Goal: Task Accomplishment & Management: Complete application form

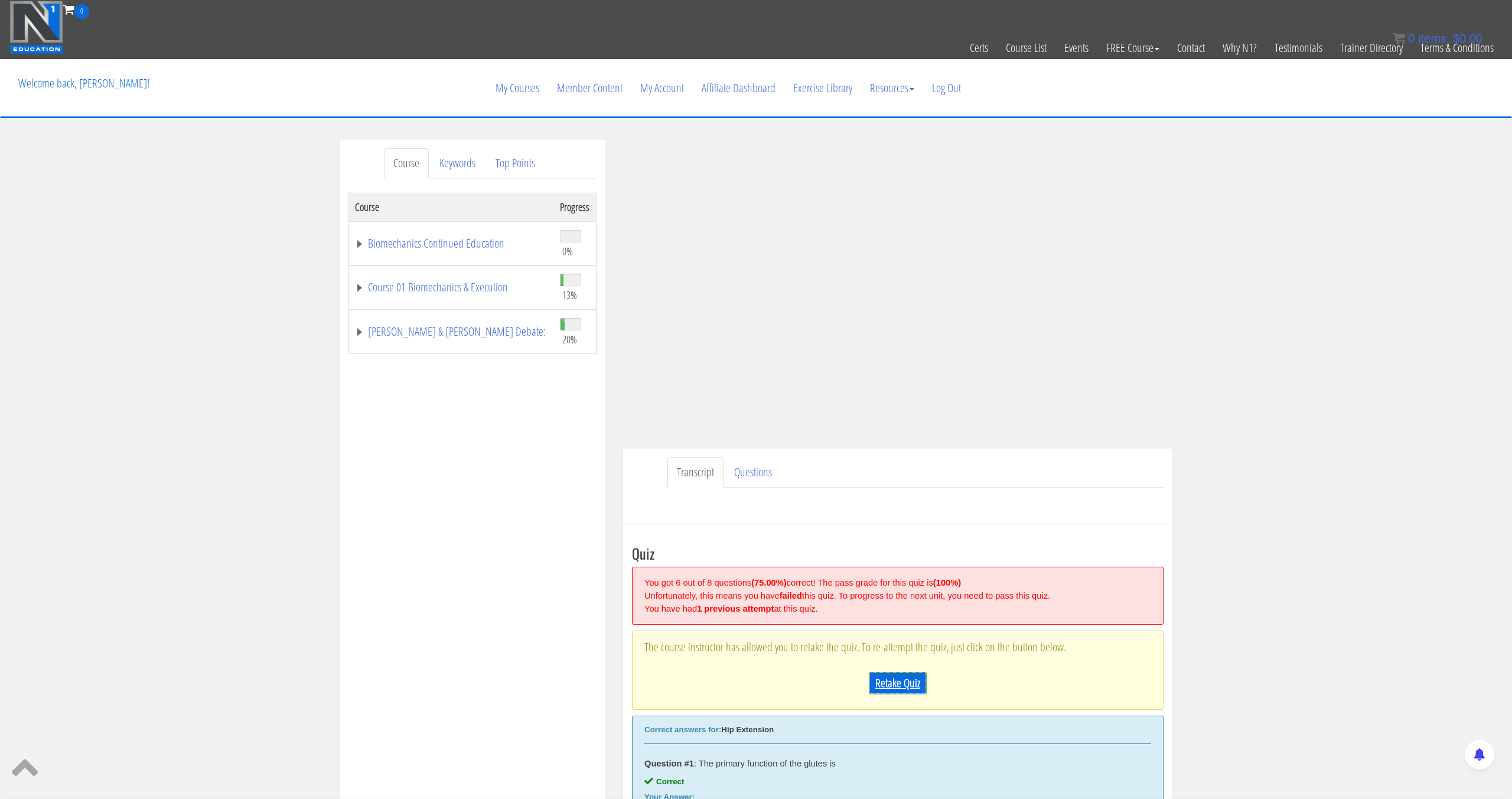
click at [890, 690] on link "Retake Quiz" at bounding box center [897, 683] width 58 height 22
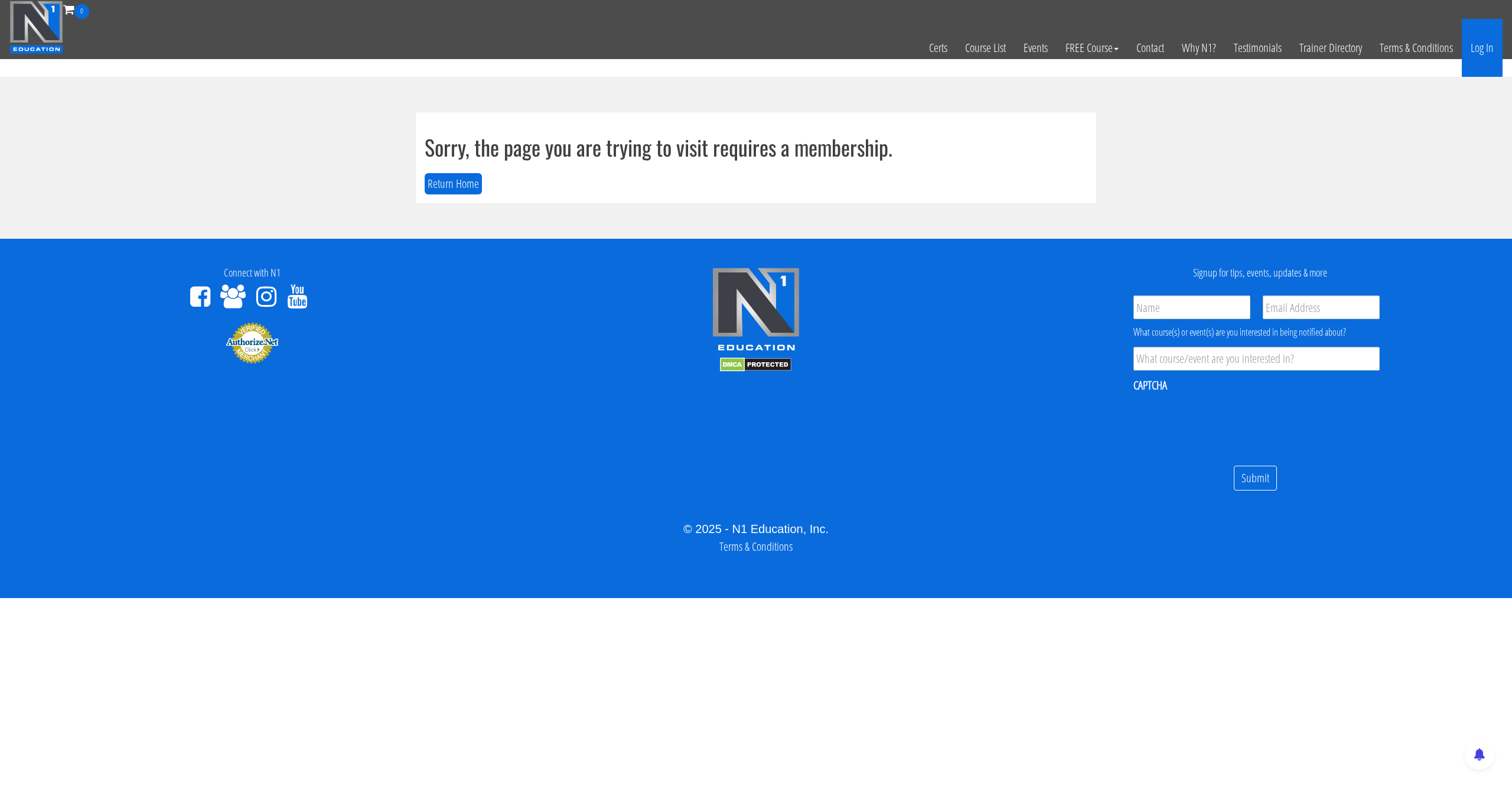
click at [1491, 59] on link "Log In" at bounding box center [1481, 48] width 40 height 58
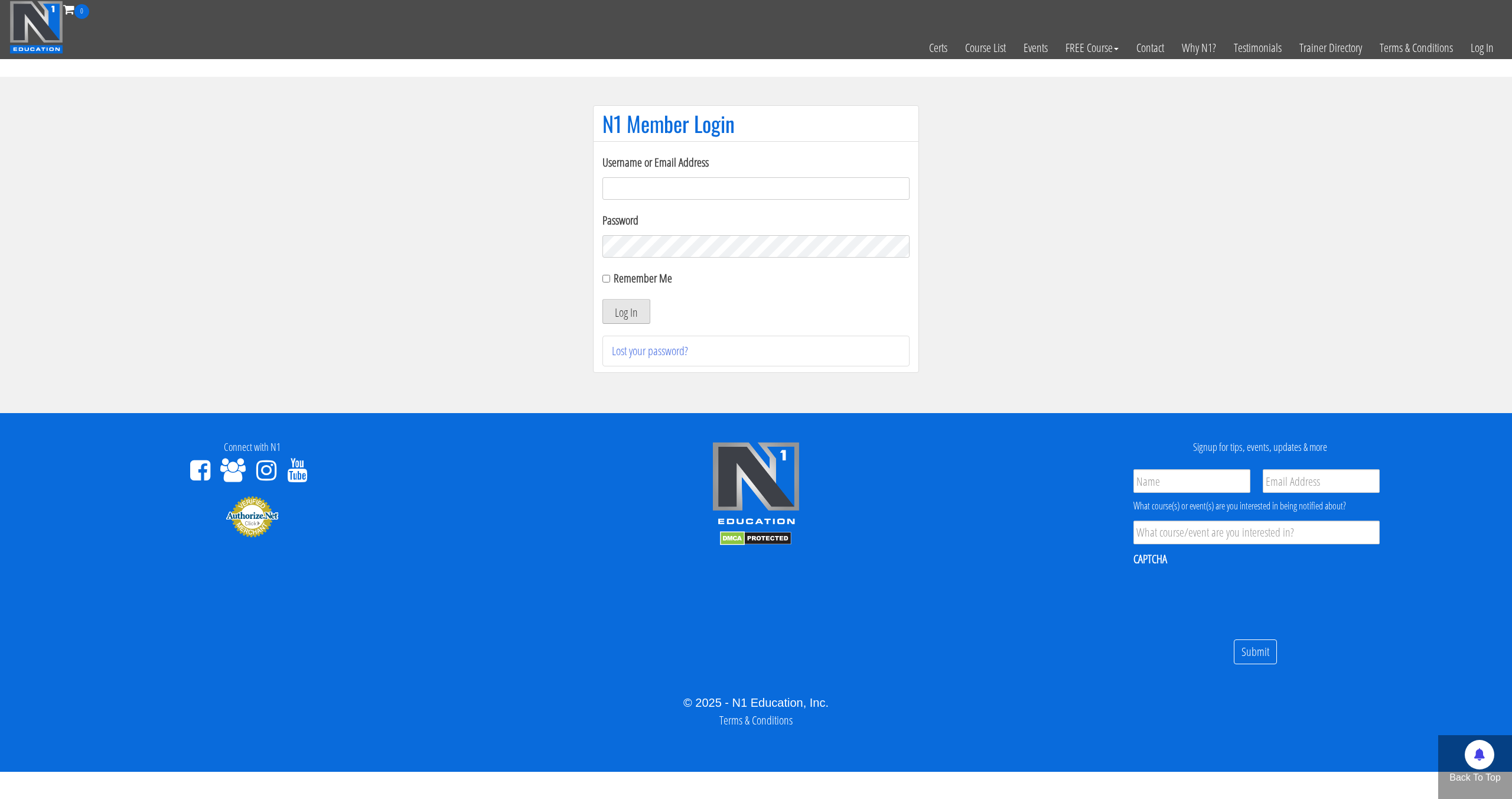
type input "pinedaa24@gmail.com"
click at [616, 313] on button "Log In" at bounding box center [626, 310] width 47 height 25
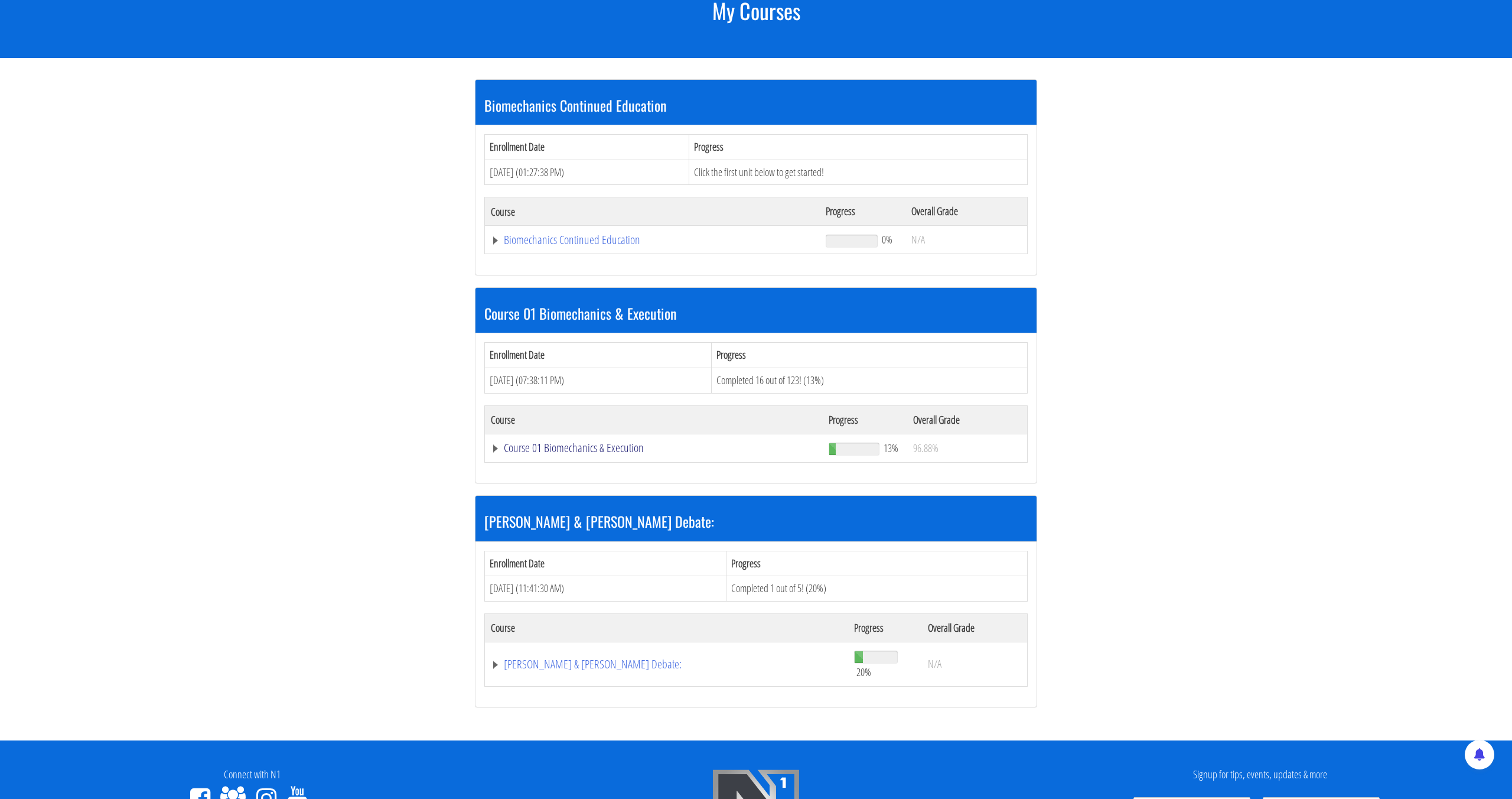
scroll to position [158, 0]
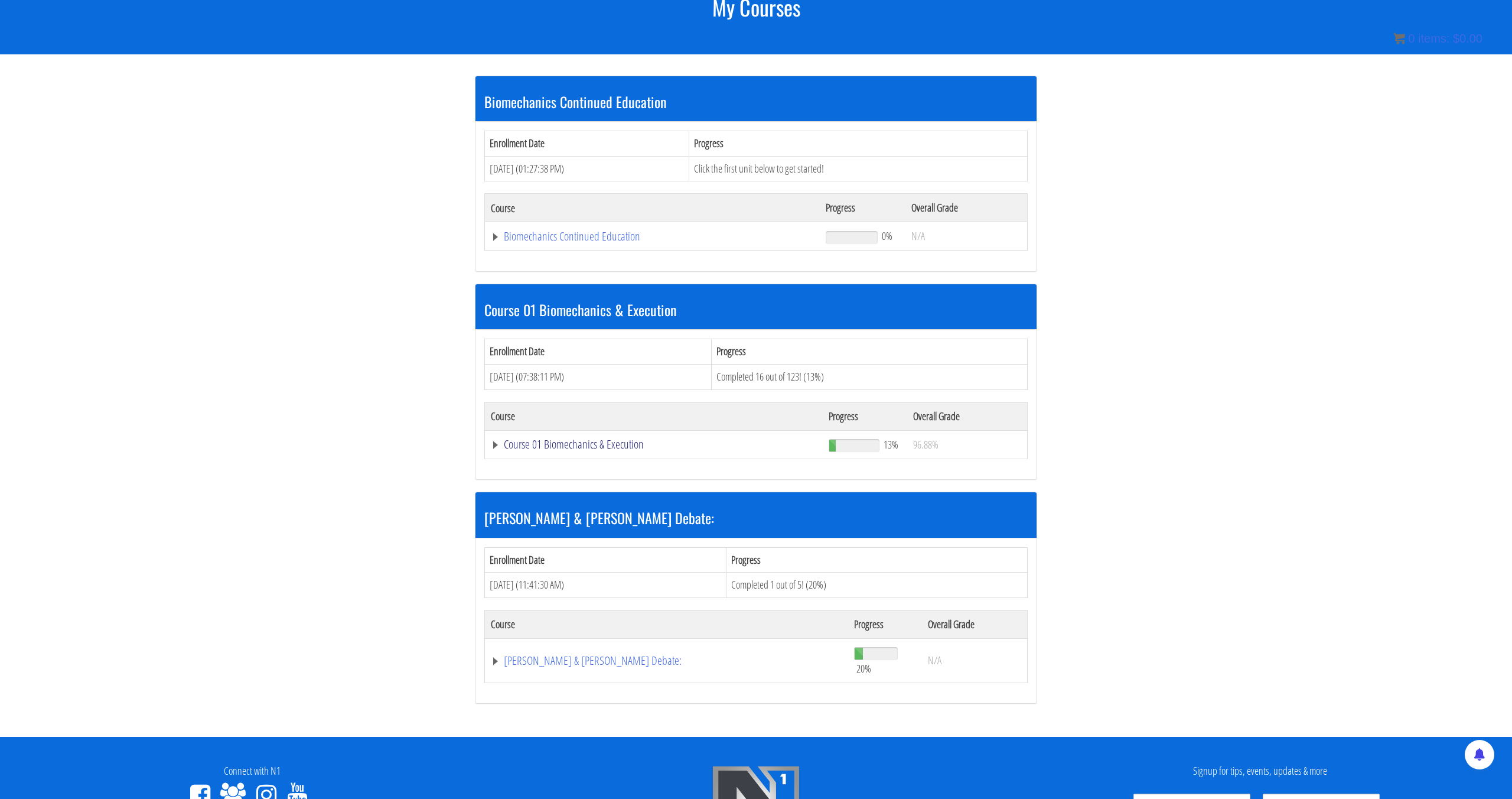
click at [631, 242] on link "Course 01 Biomechanics & Execution" at bounding box center [652, 236] width 323 height 12
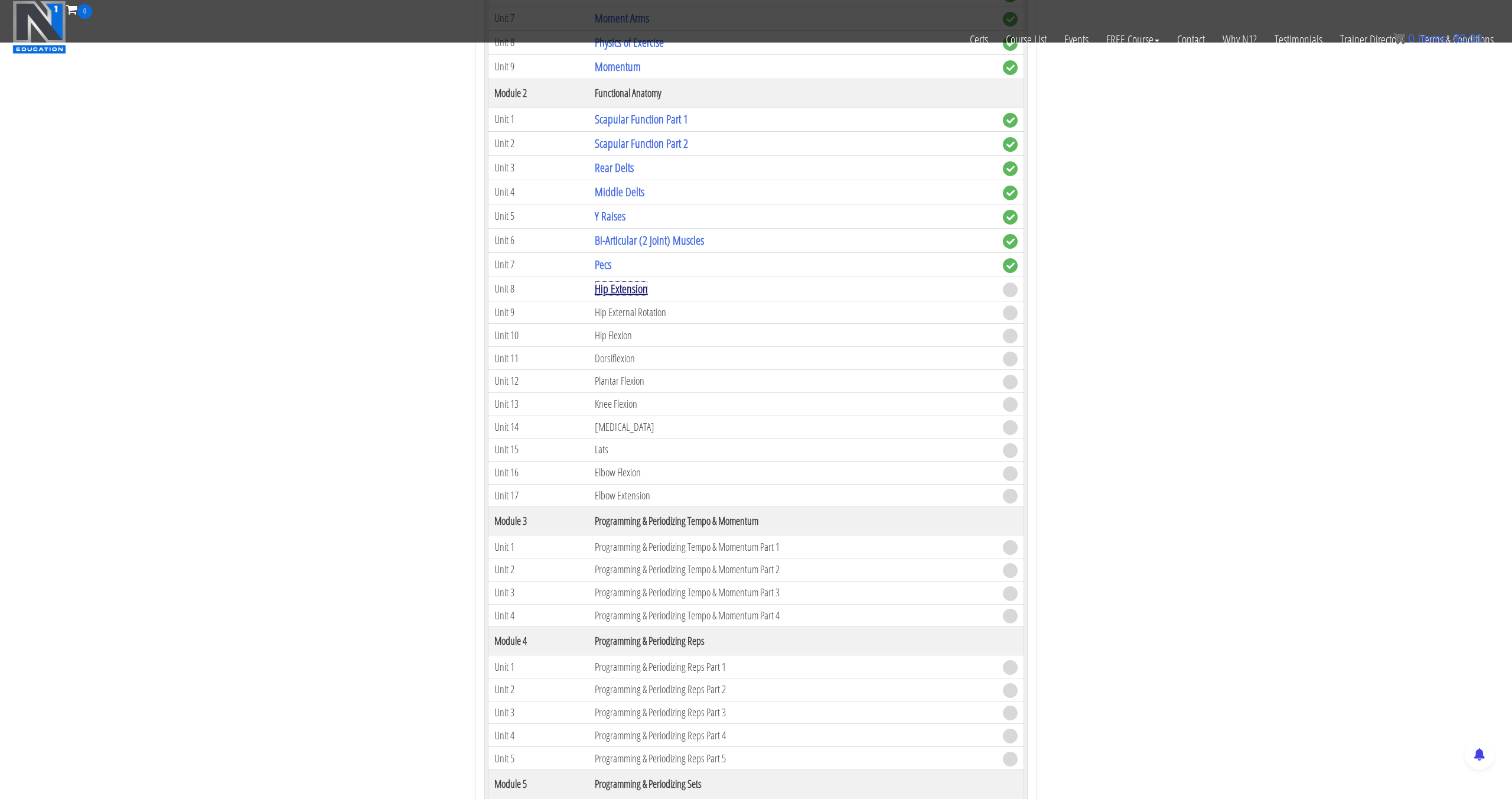
scroll to position [729, 0]
click at [628, 296] on link "Hip Extension" at bounding box center [621, 289] width 53 height 16
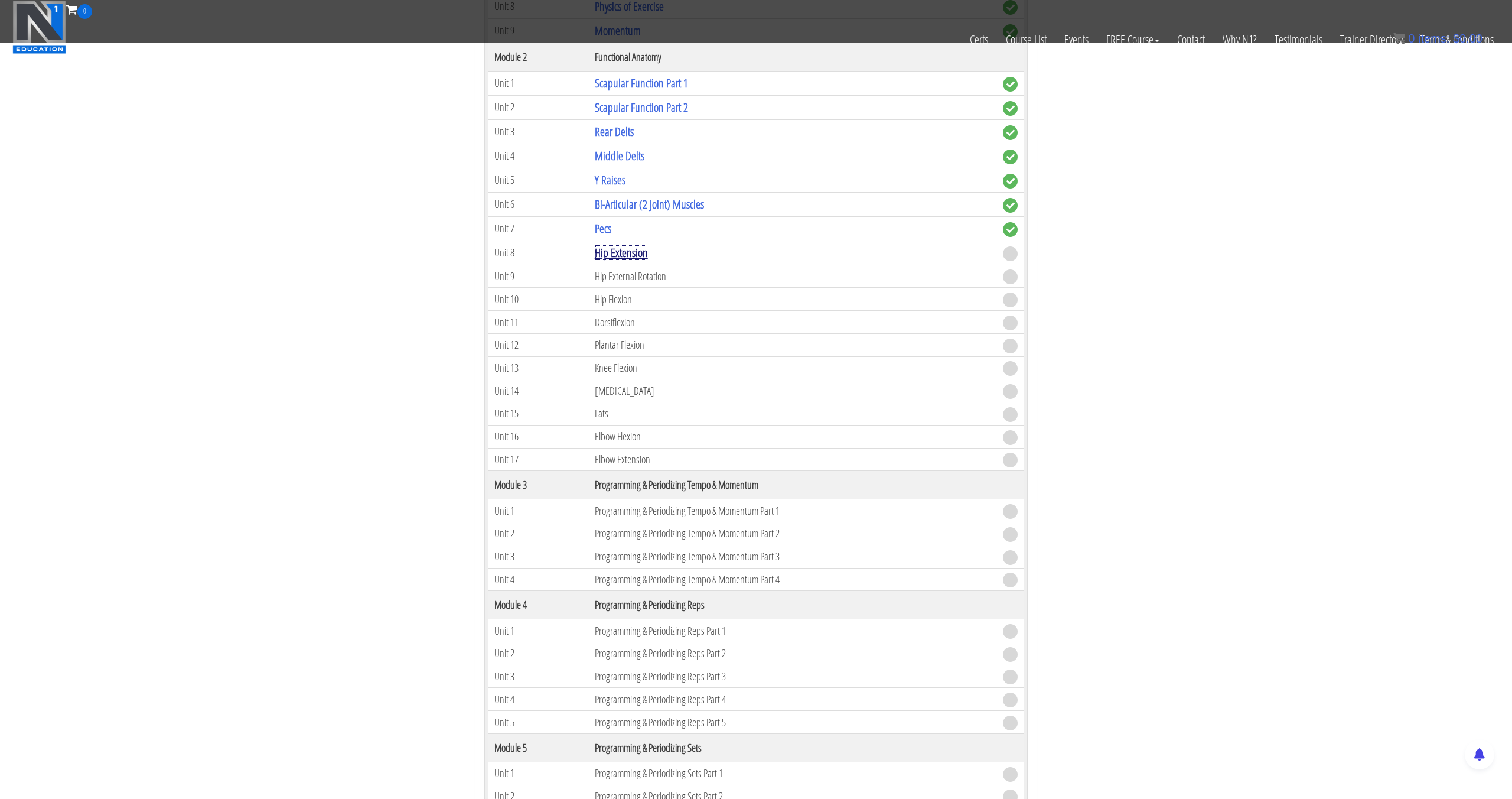
scroll to position [741, 0]
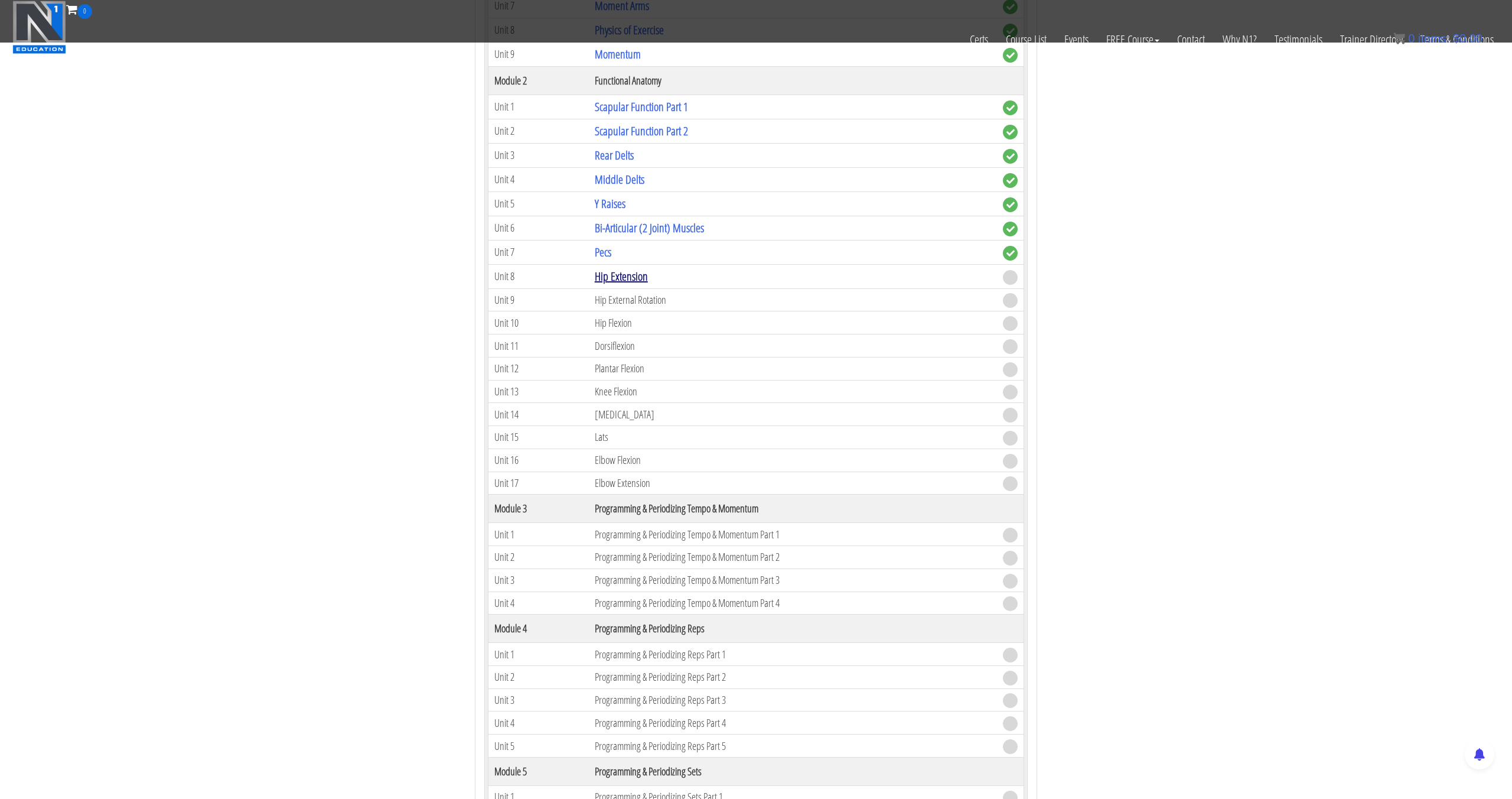
click at [627, 279] on link "Hip Extension" at bounding box center [621, 276] width 53 height 16
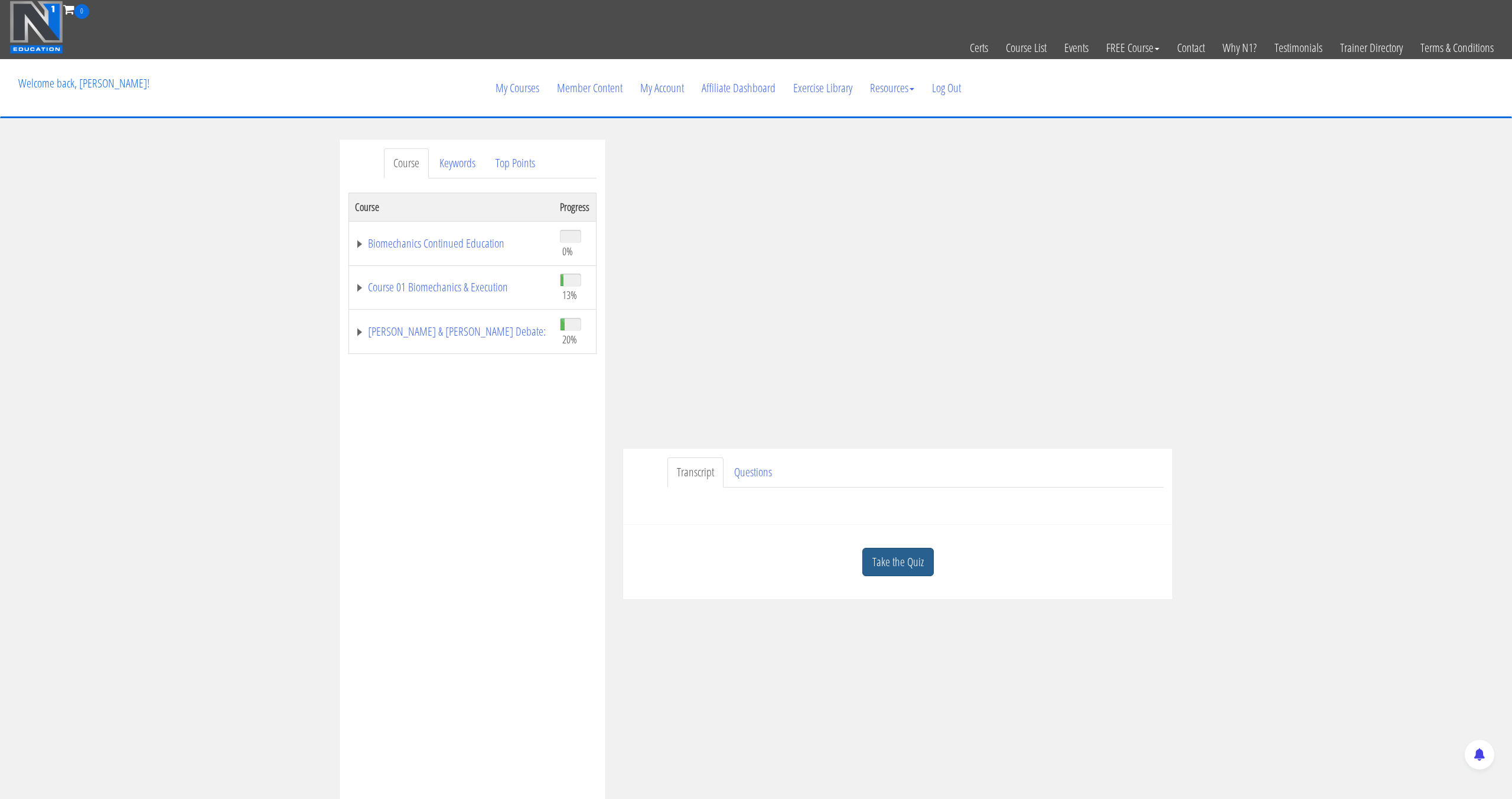
click at [931, 554] on link "Take the Quiz" at bounding box center [898, 561] width 71 height 29
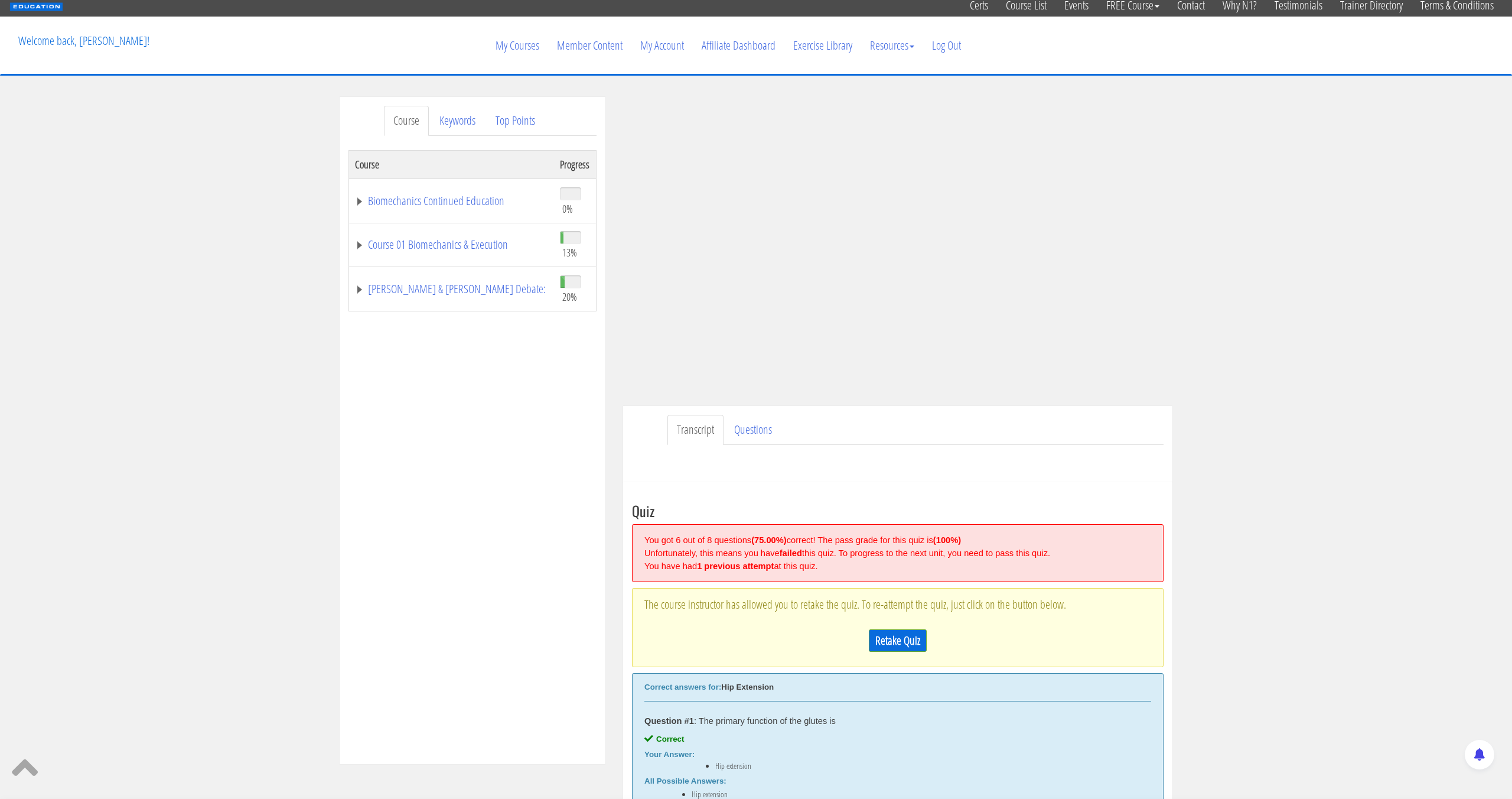
scroll to position [44, 0]
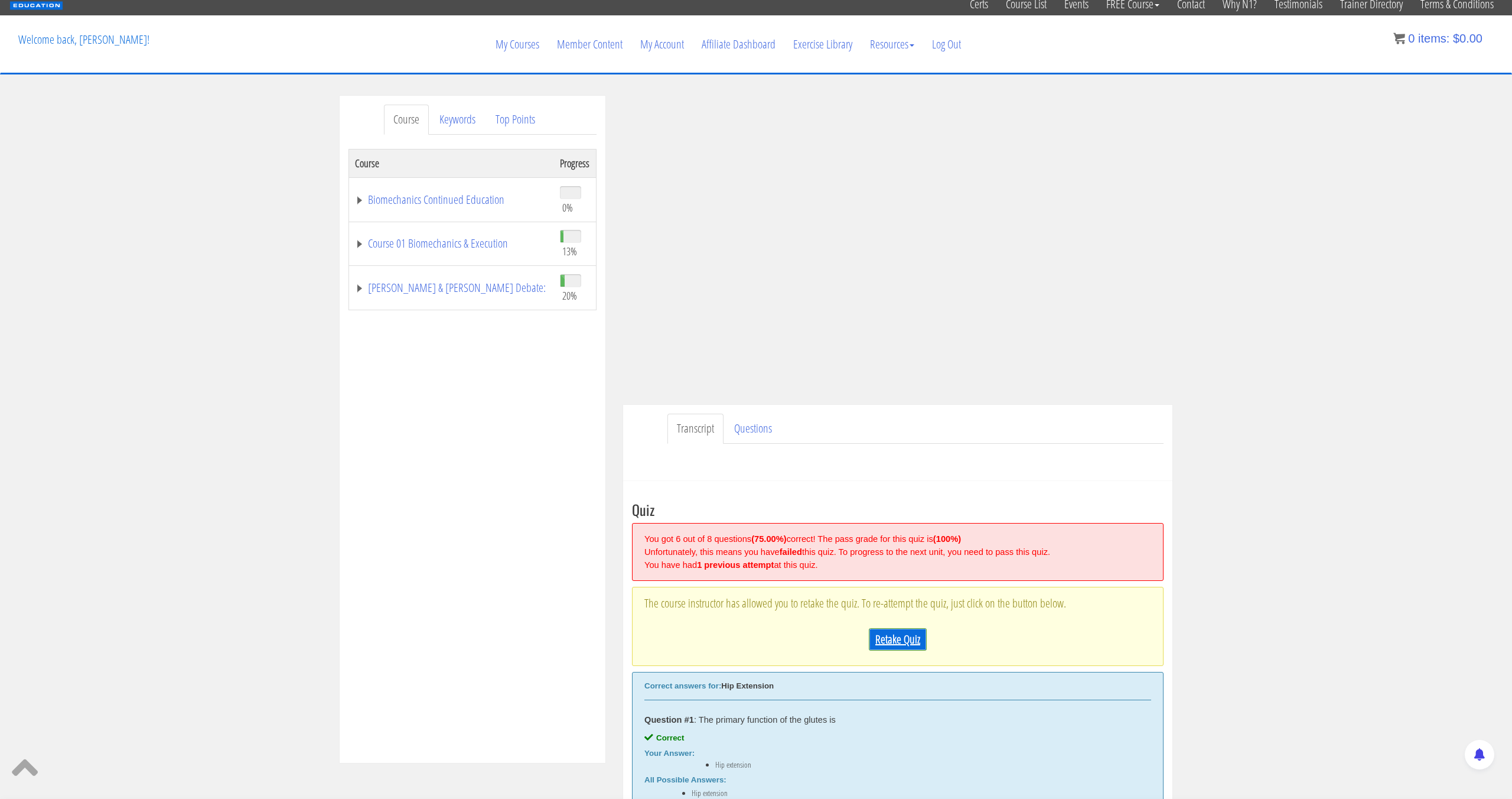
click at [884, 644] on link "Retake Quiz" at bounding box center [897, 639] width 58 height 22
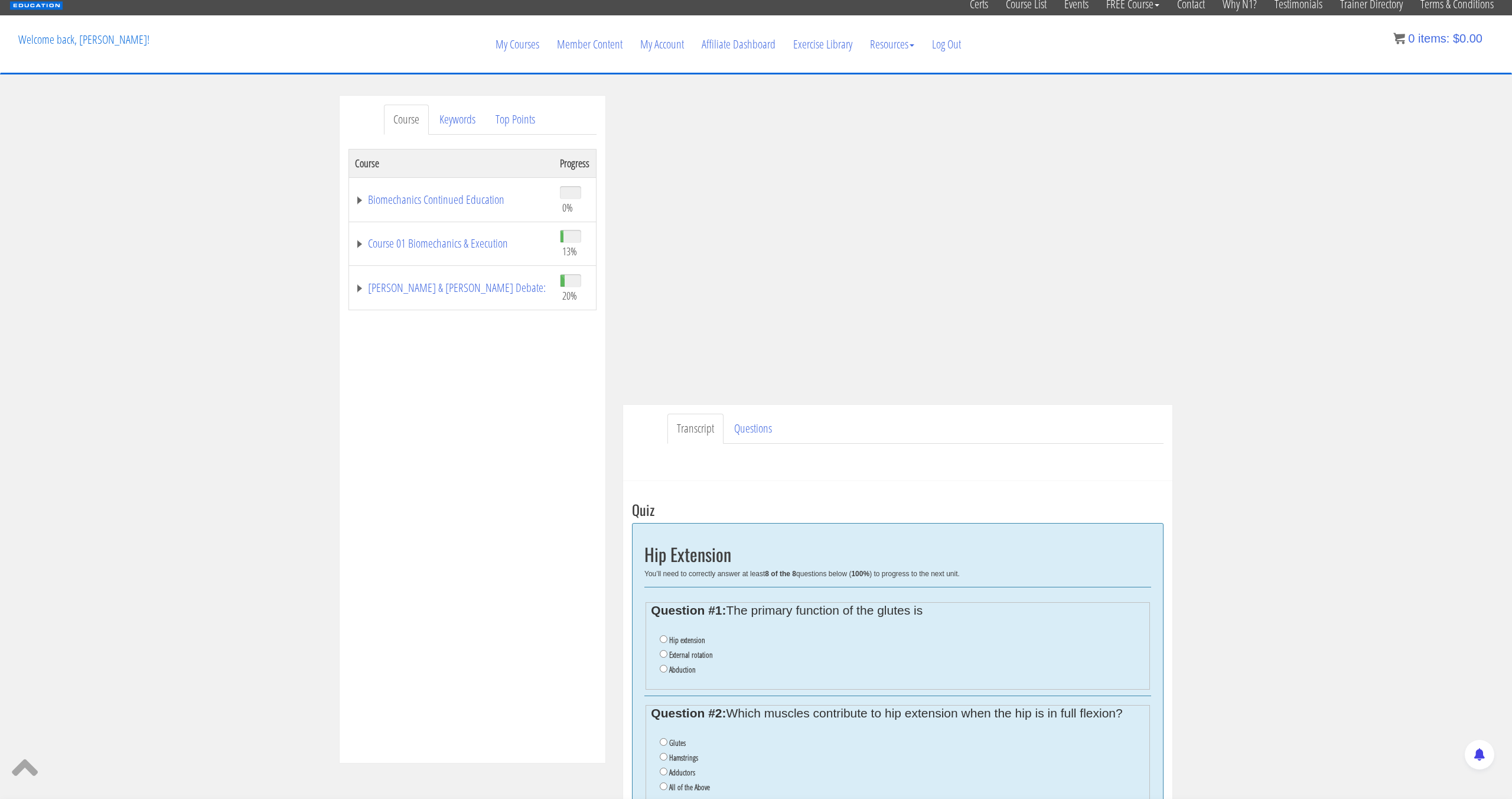
click at [673, 645] on label "Hip extension" at bounding box center [687, 640] width 36 height 10
click at [667, 643] on input "Hip extension" at bounding box center [663, 639] width 8 height 8
radio input "true"
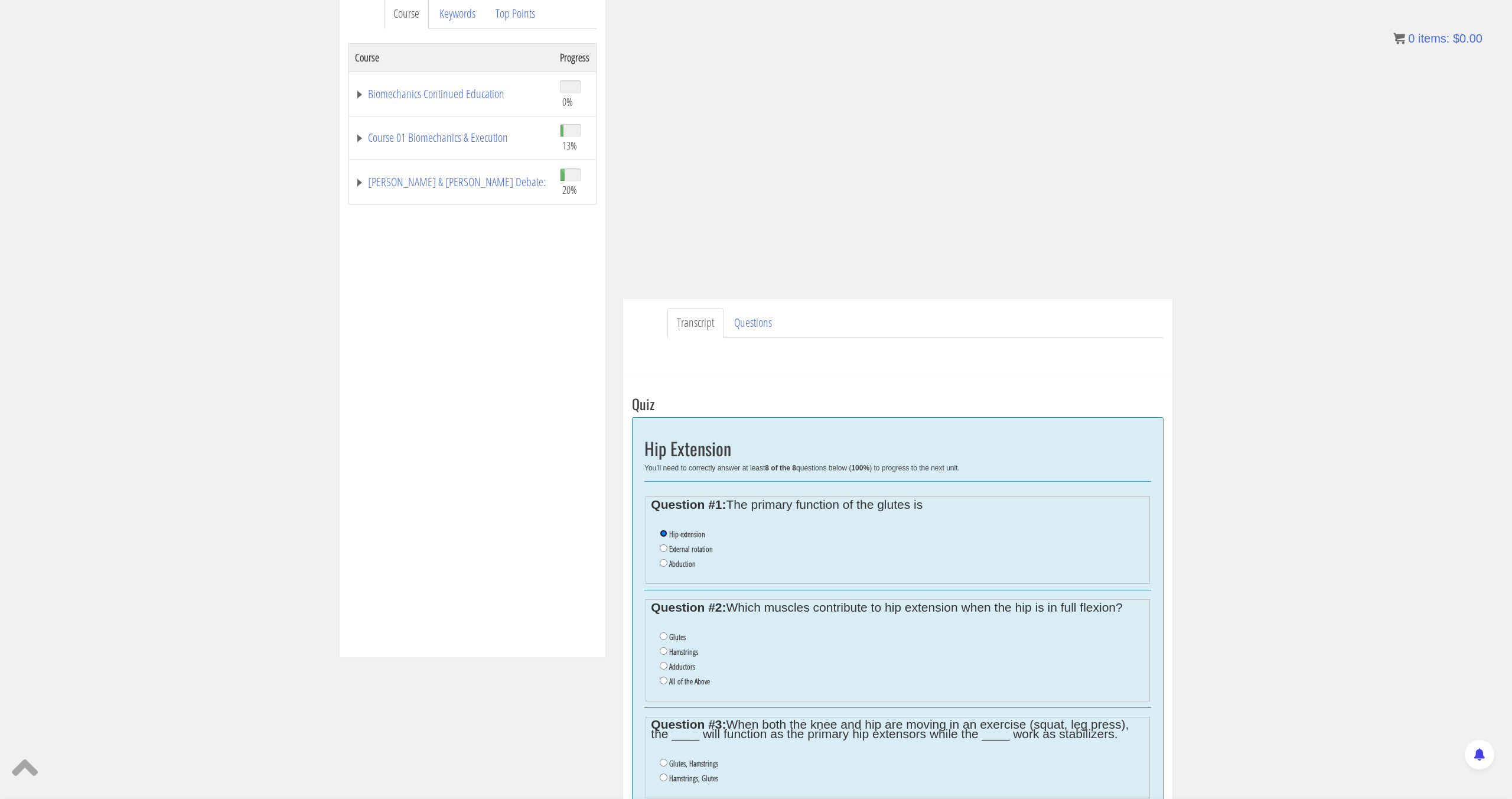
scroll to position [150, 0]
click at [678, 683] on label "All of the Above" at bounding box center [689, 680] width 40 height 10
click at [667, 683] on input "All of the Above" at bounding box center [663, 679] width 8 height 8
radio input "true"
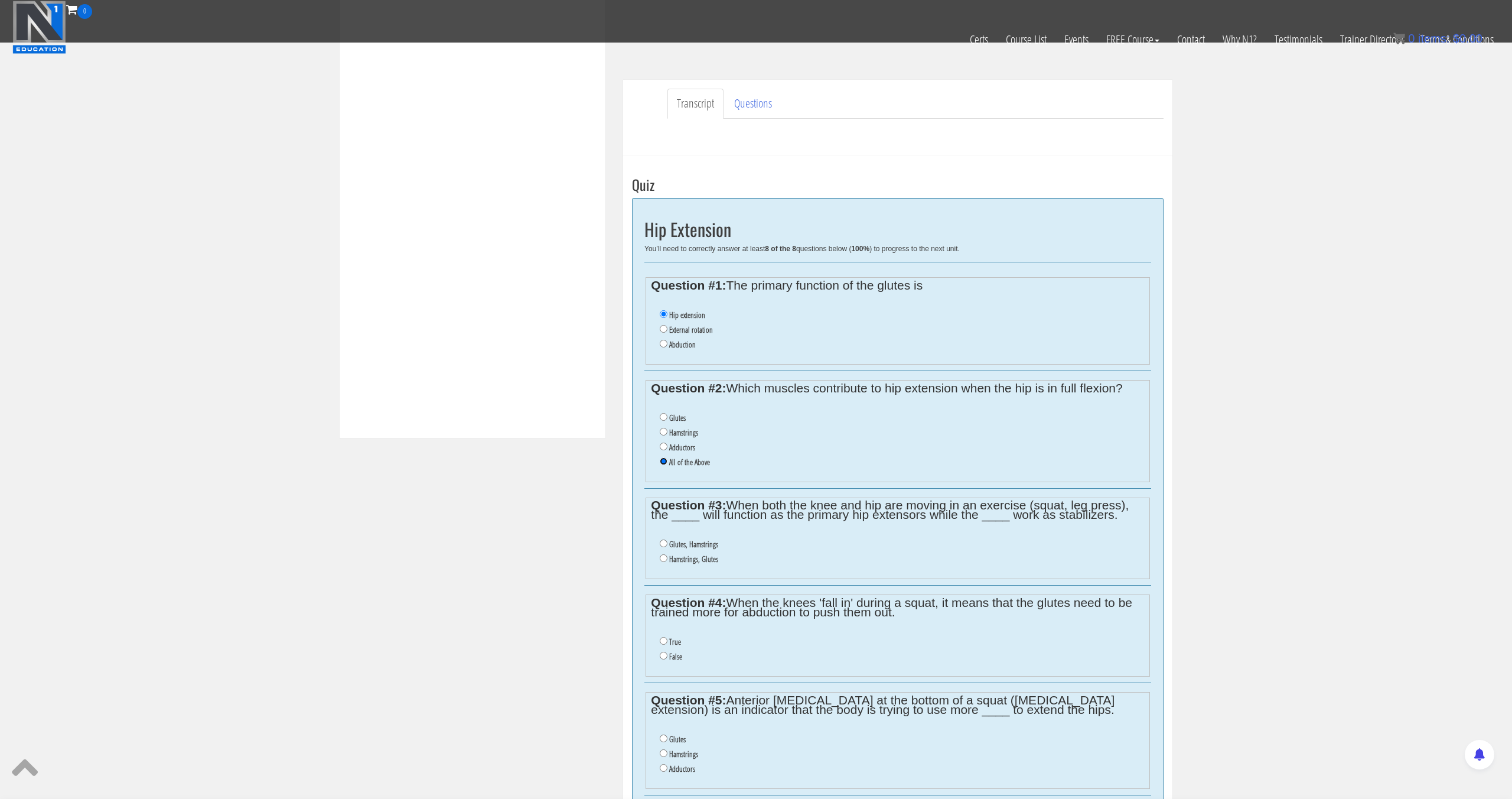
scroll to position [318, 0]
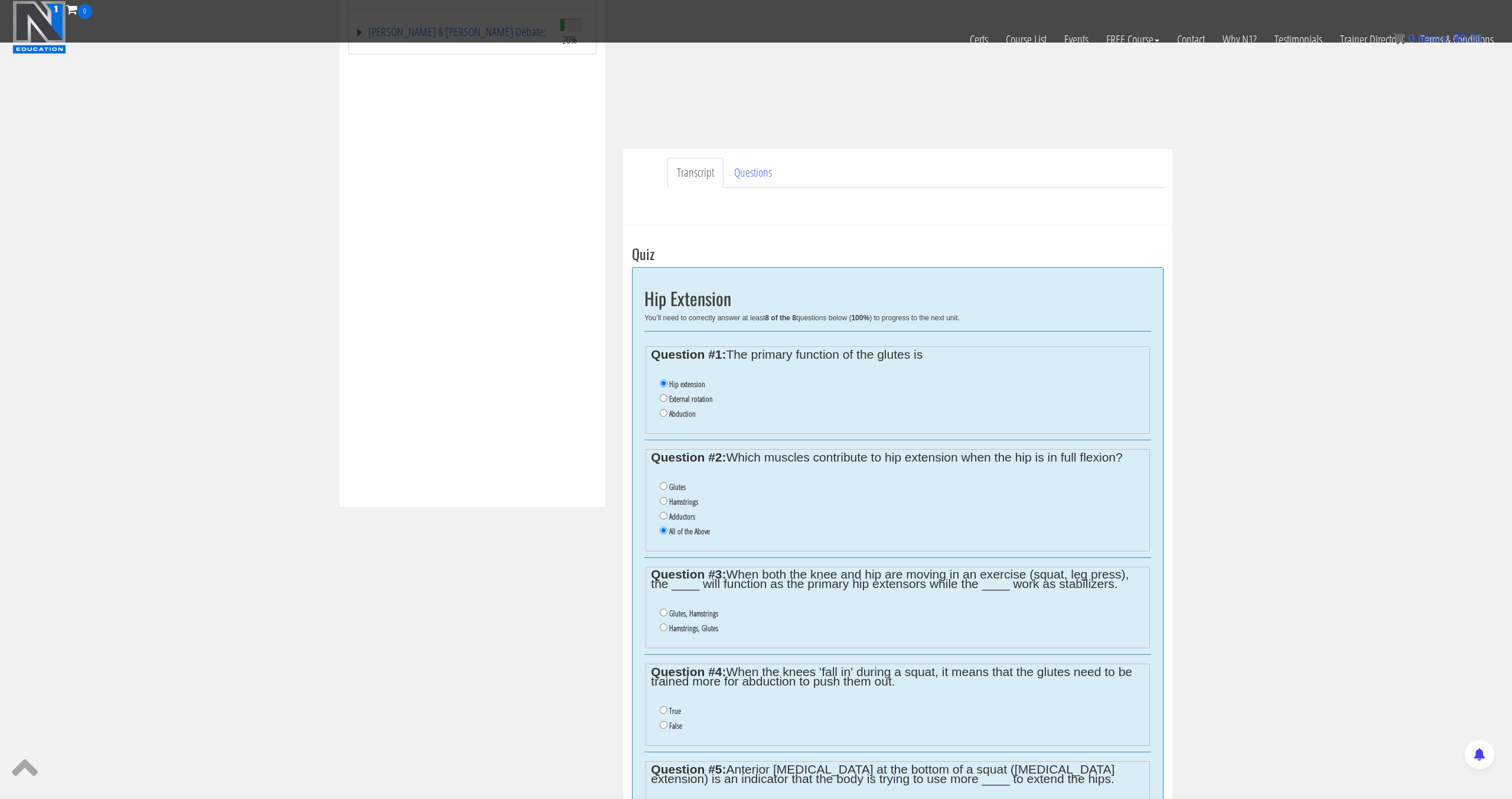
click at [695, 614] on label "Glutes, Hamstrings" at bounding box center [693, 613] width 49 height 10
click at [667, 614] on input "Glutes, Hamstrings" at bounding box center [663, 612] width 8 height 8
radio input "true"
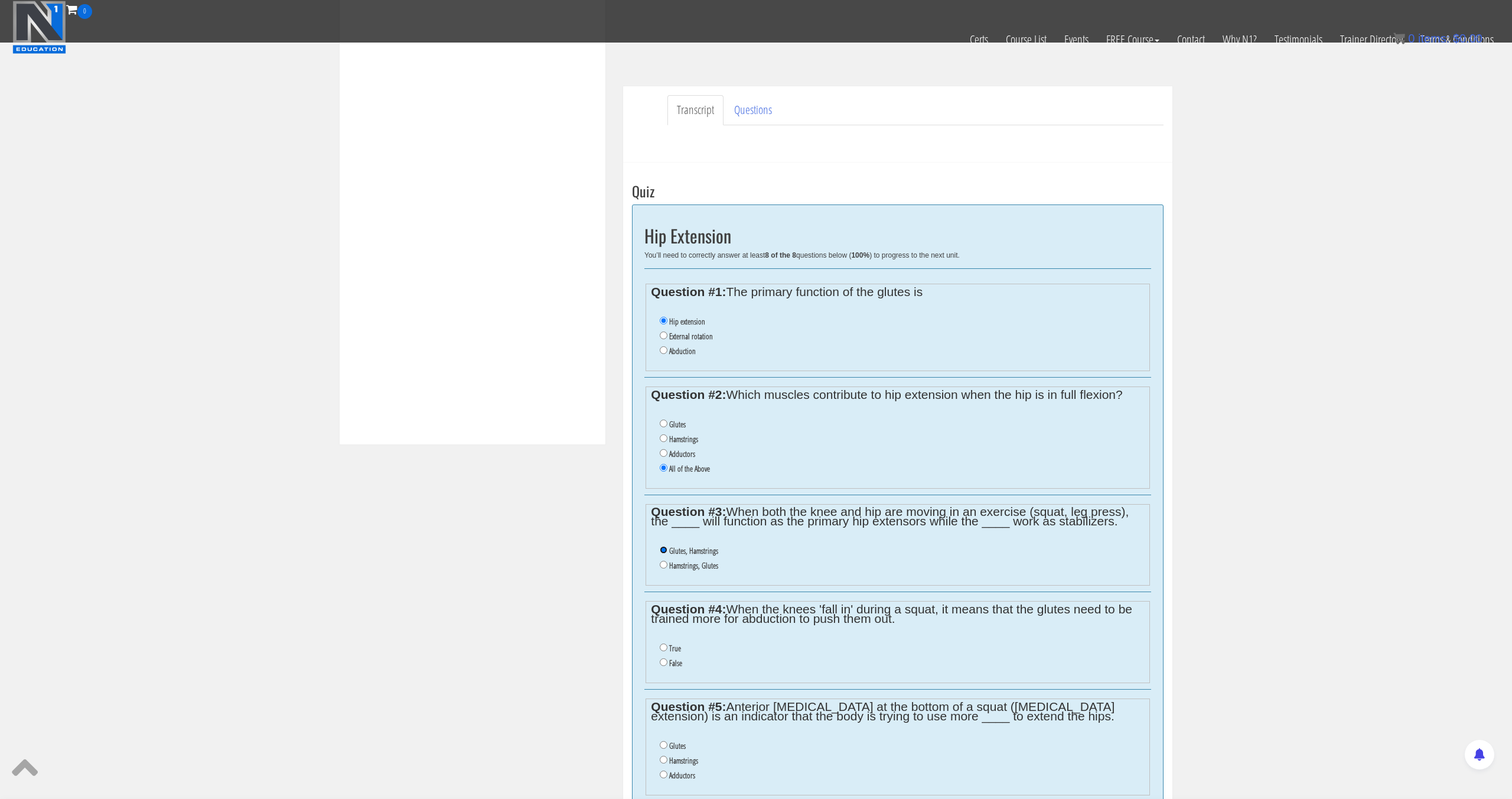
scroll to position [311, 0]
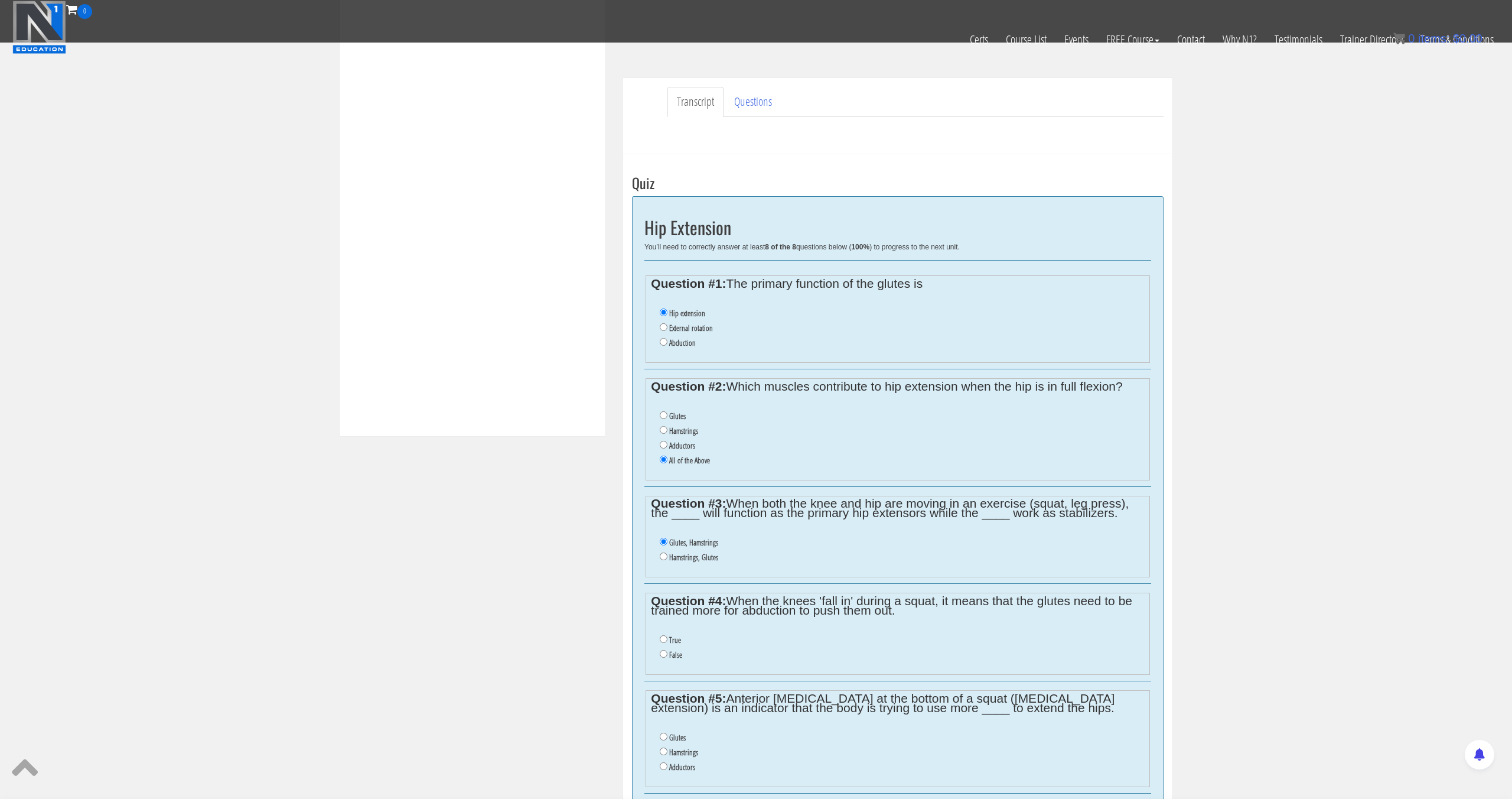
click at [664, 660] on li "False" at bounding box center [902, 655] width 484 height 15
click at [671, 656] on label "False" at bounding box center [675, 655] width 13 height 10
click at [667, 656] on input "False" at bounding box center [663, 654] width 8 height 8
radio input "true"
click at [677, 637] on label "True" at bounding box center [674, 640] width 12 height 10
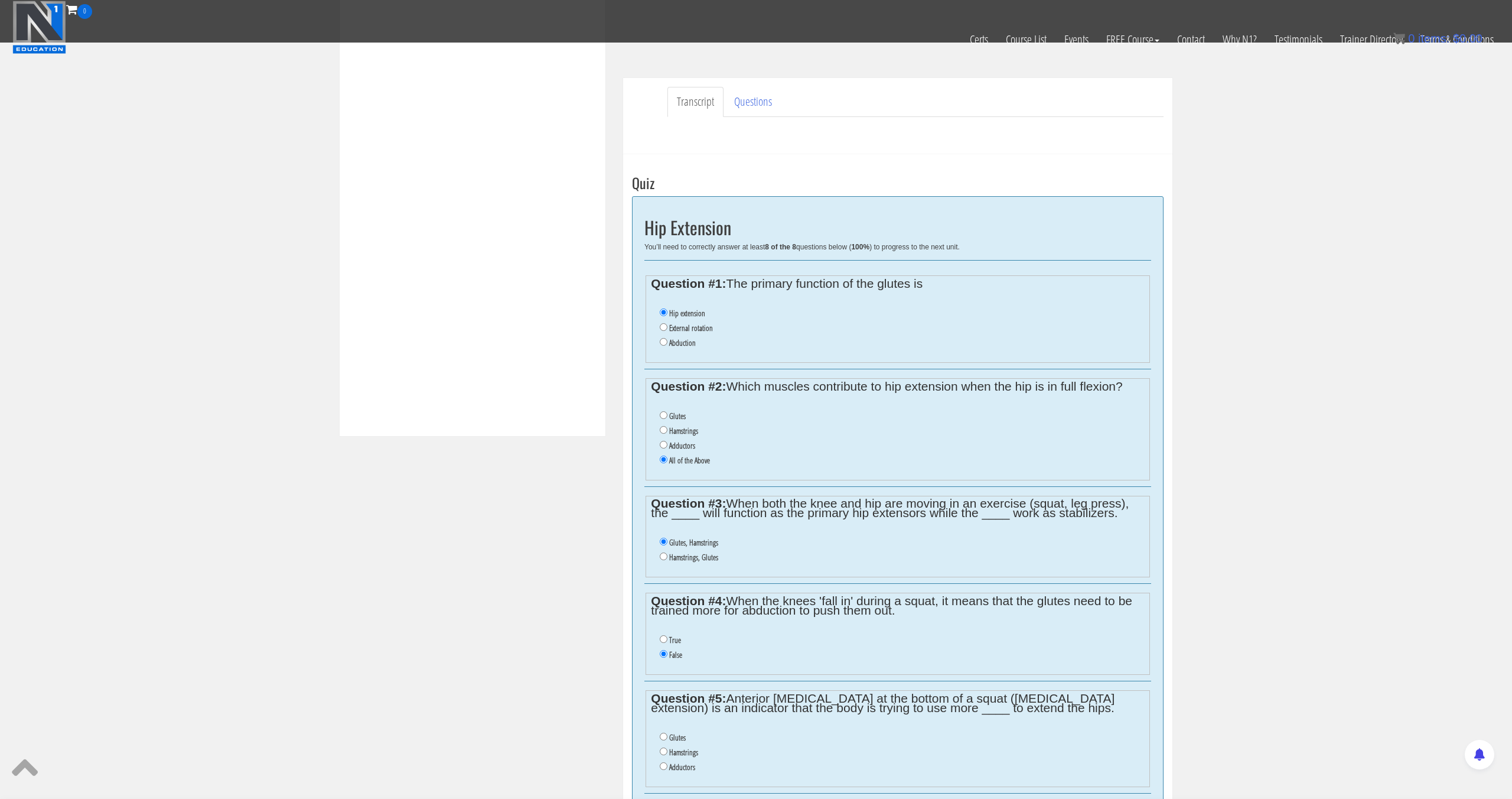
click at [667, 637] on input "True" at bounding box center [663, 639] width 8 height 8
radio input "true"
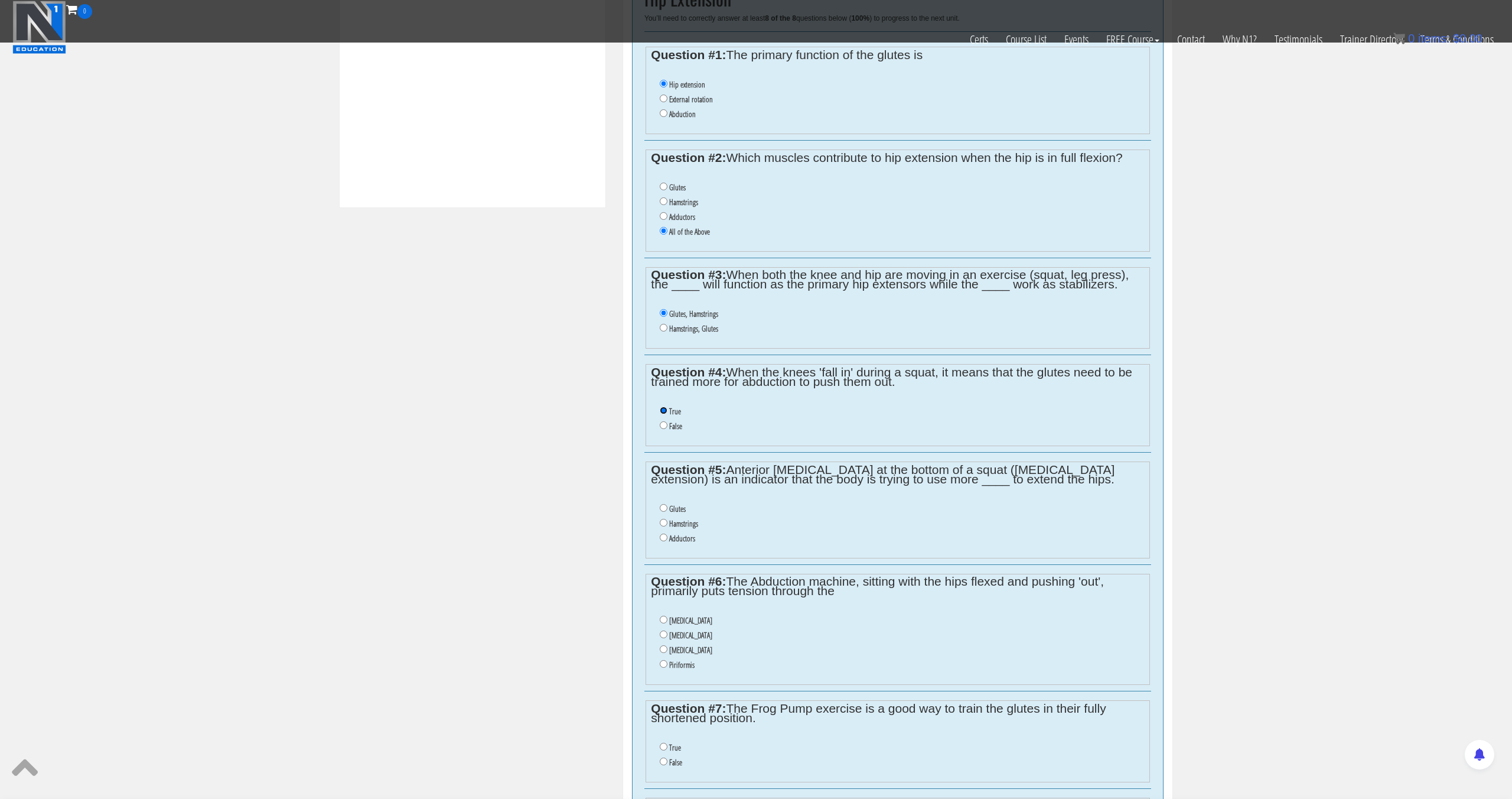
scroll to position [545, 0]
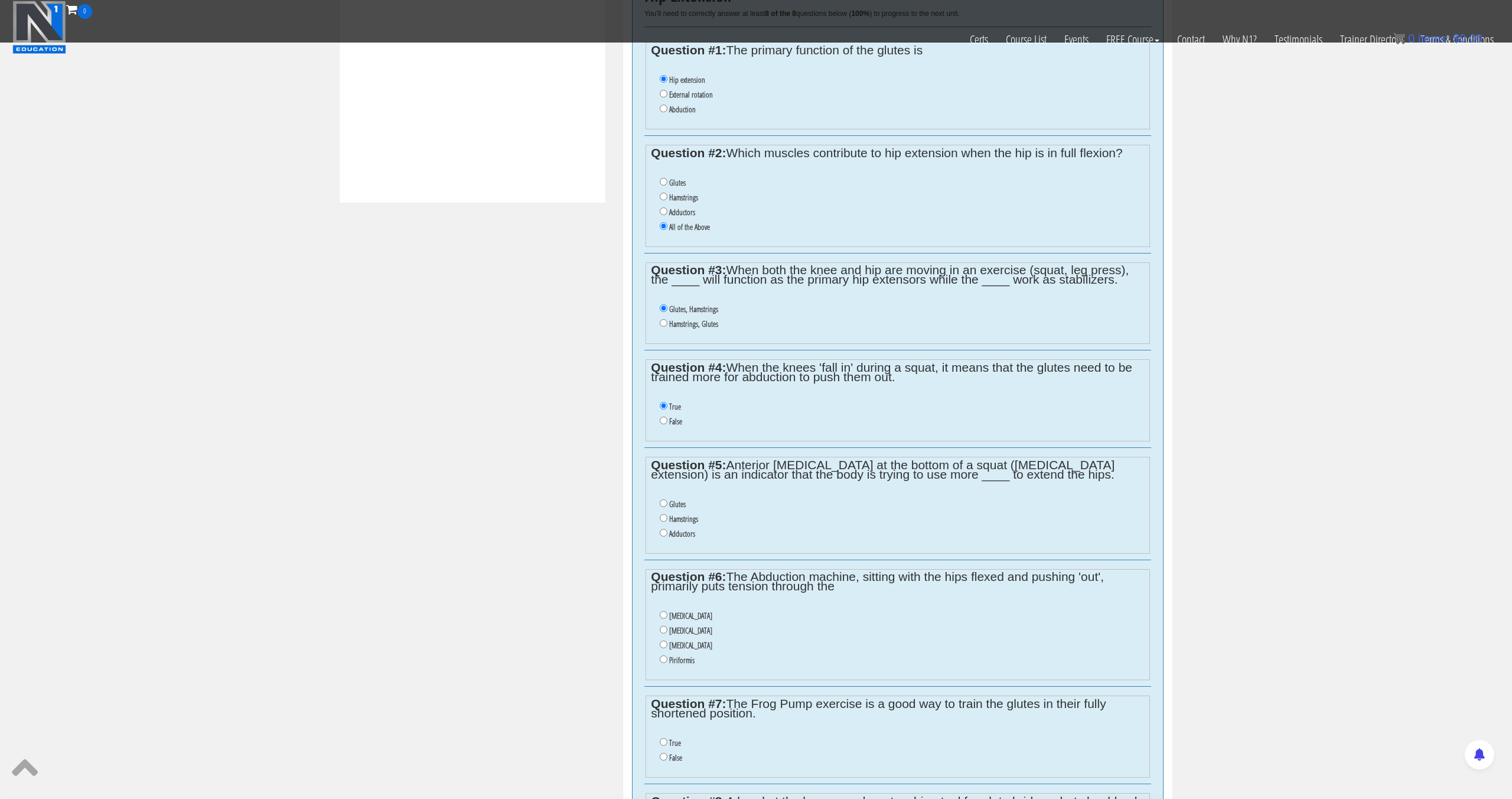
click at [679, 517] on label "Hamstrings" at bounding box center [683, 519] width 29 height 10
click at [667, 517] on input "Hamstrings" at bounding box center [663, 518] width 8 height 8
radio input "true"
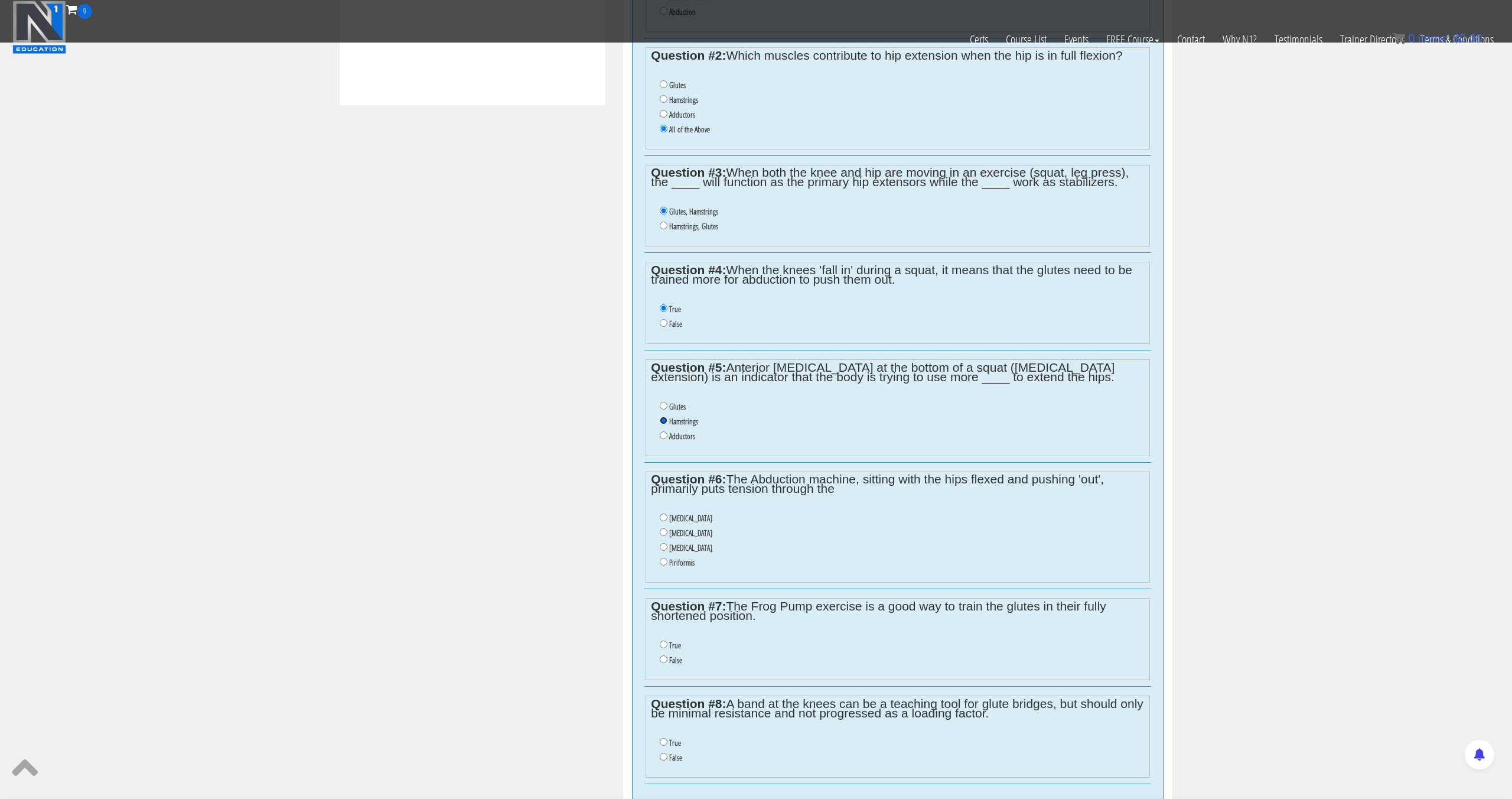
scroll to position [656, 0]
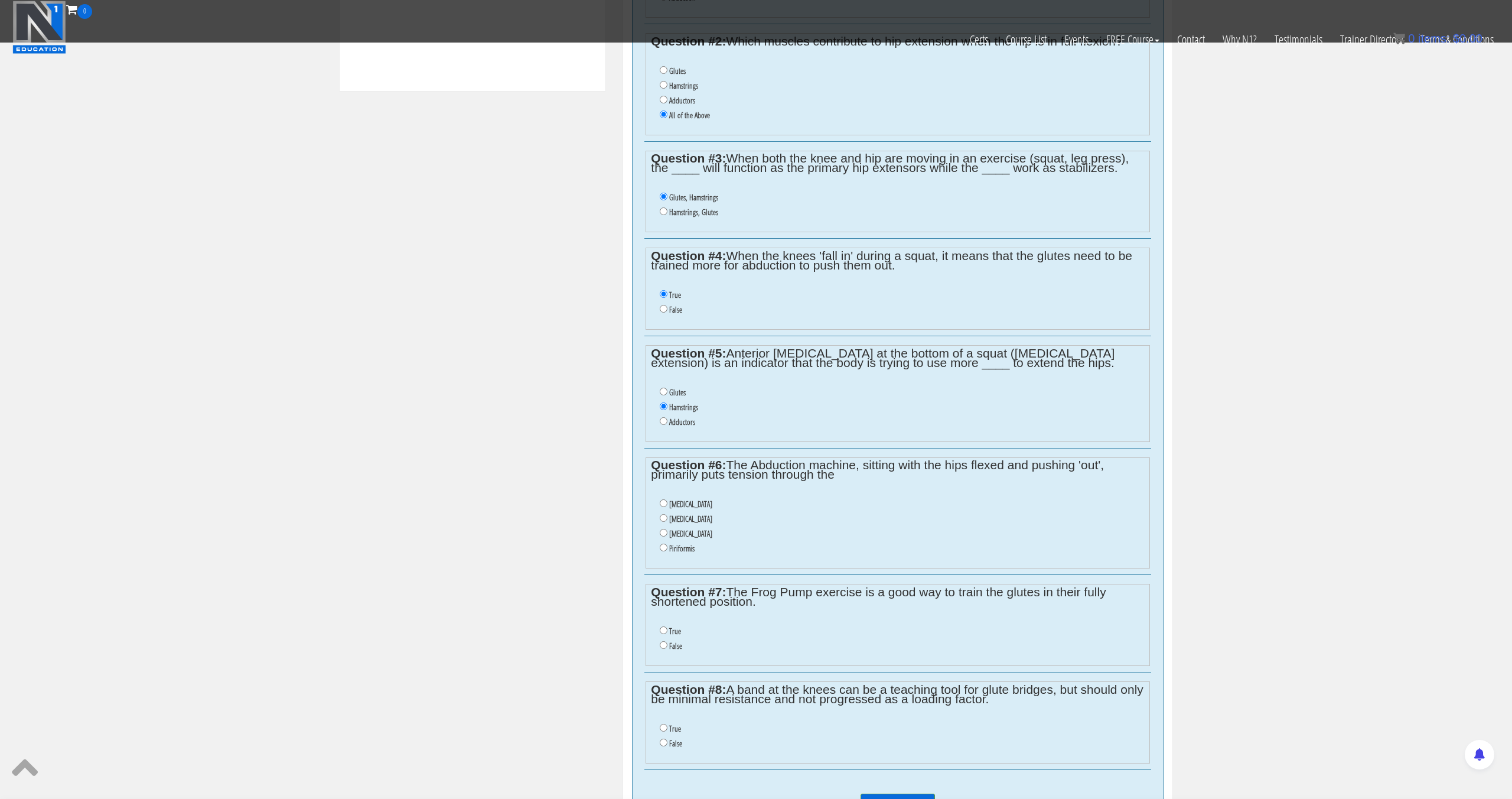
click at [699, 534] on label "[MEDICAL_DATA]" at bounding box center [690, 534] width 43 height 10
click at [667, 534] on input "[MEDICAL_DATA]" at bounding box center [663, 533] width 8 height 8
radio input "true"
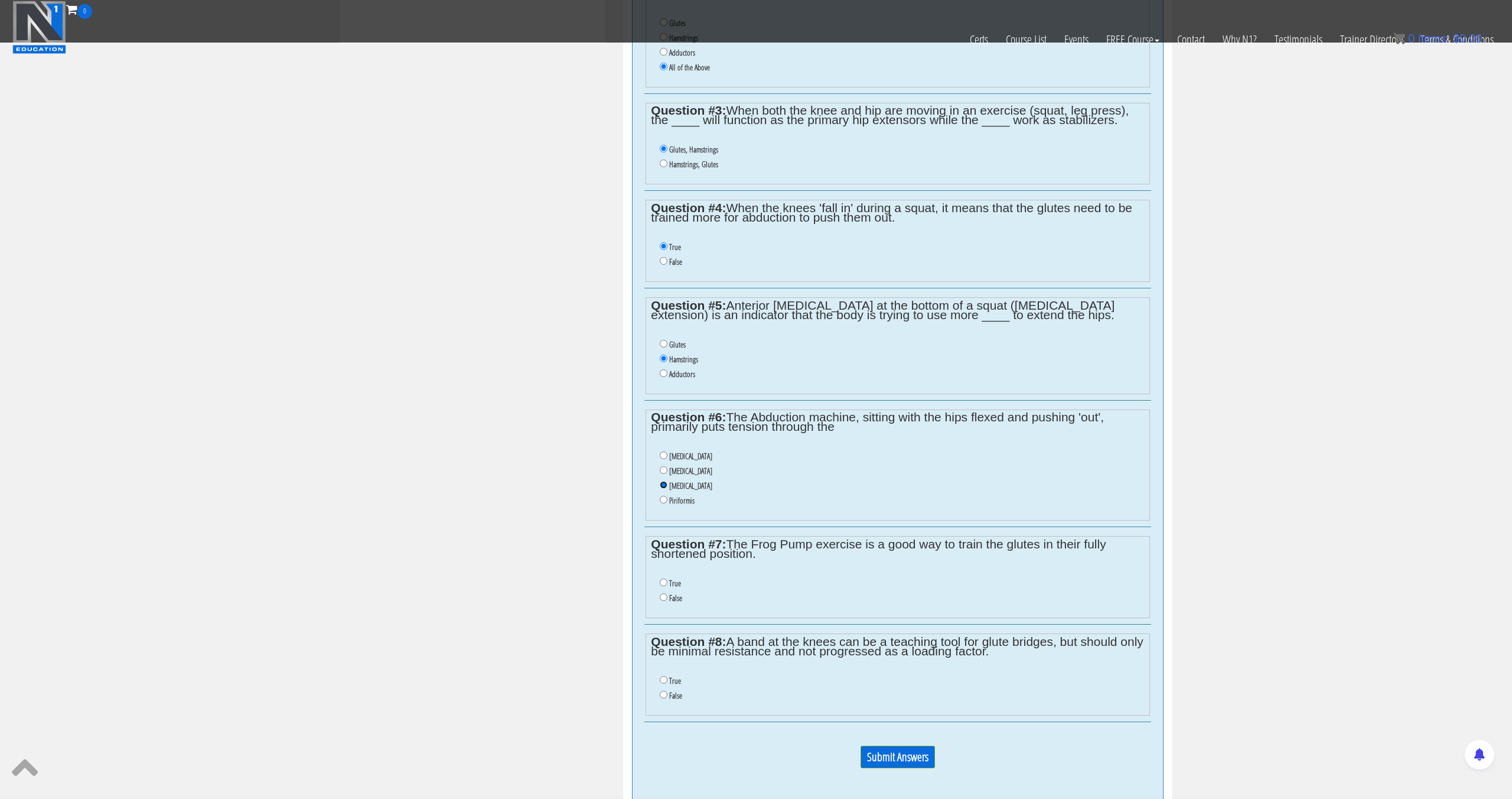
scroll to position [706, 0]
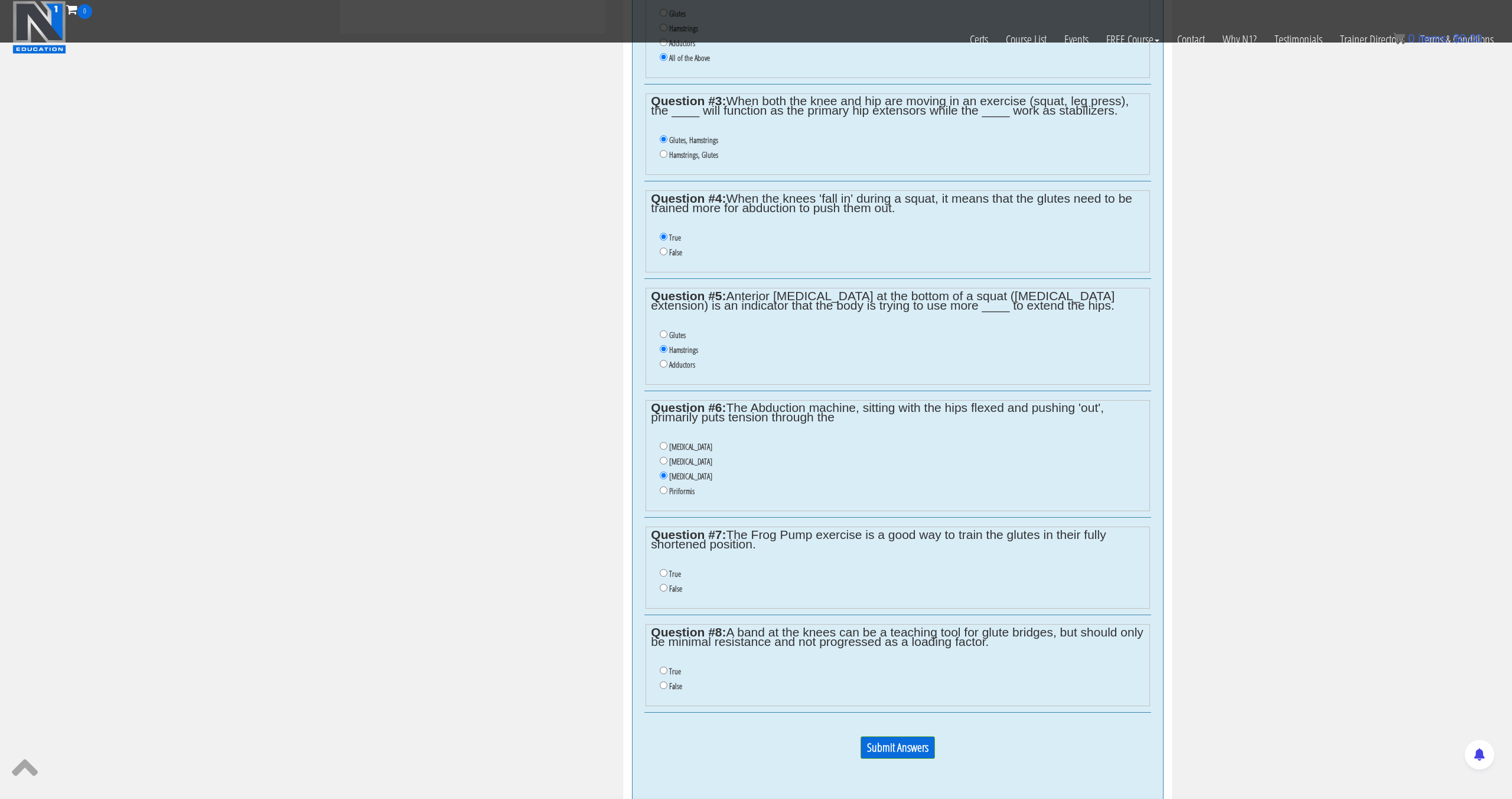
click at [669, 593] on label "False" at bounding box center [675, 588] width 13 height 10
click at [667, 592] on input "False" at bounding box center [663, 588] width 8 height 8
radio input "true"
click at [671, 671] on label "True" at bounding box center [674, 672] width 12 height 10
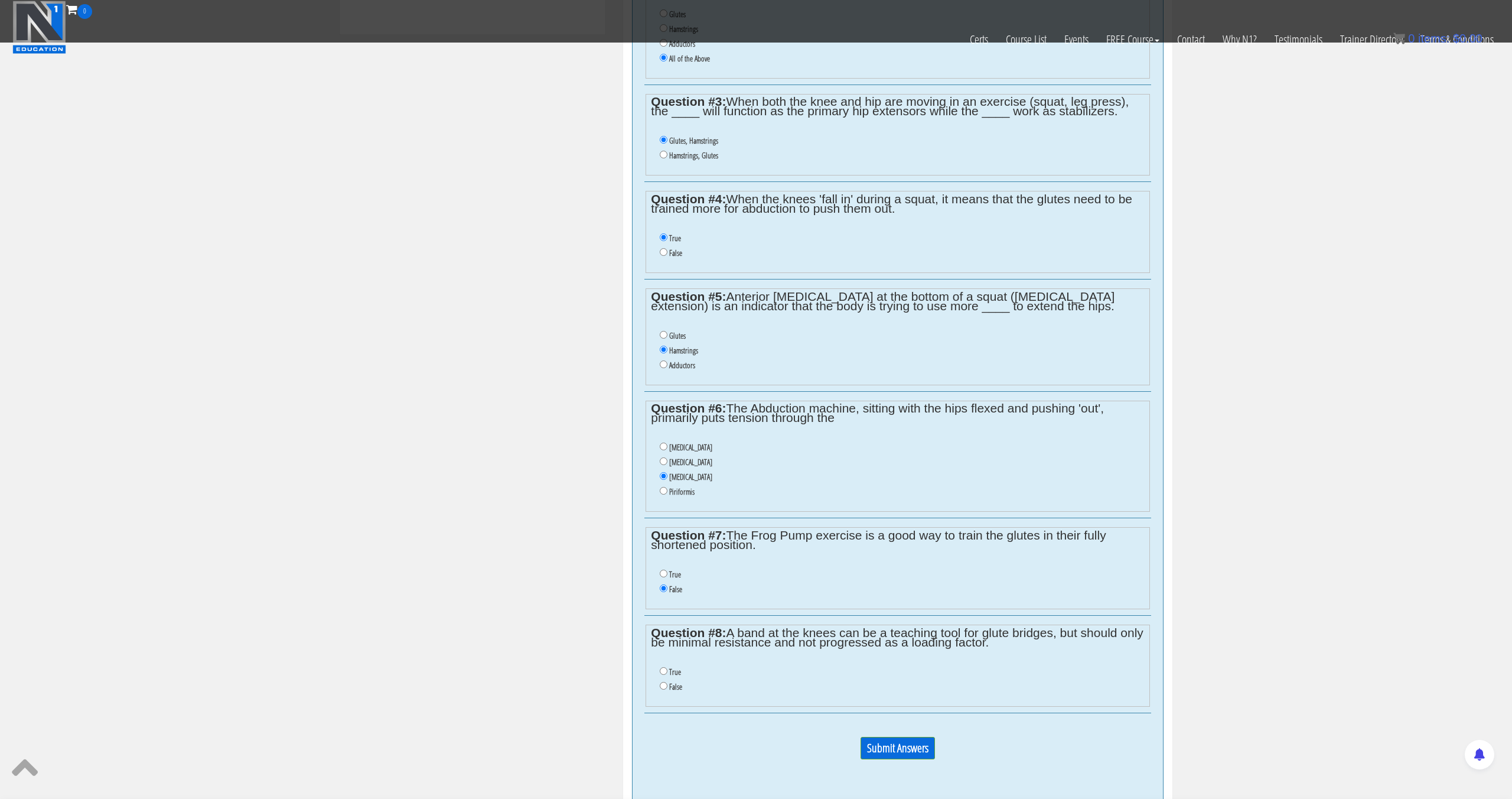
click at [667, 671] on input "True" at bounding box center [663, 671] width 8 height 8
radio input "true"
click at [875, 740] on input "Submit Answers" at bounding box center [898, 748] width 74 height 22
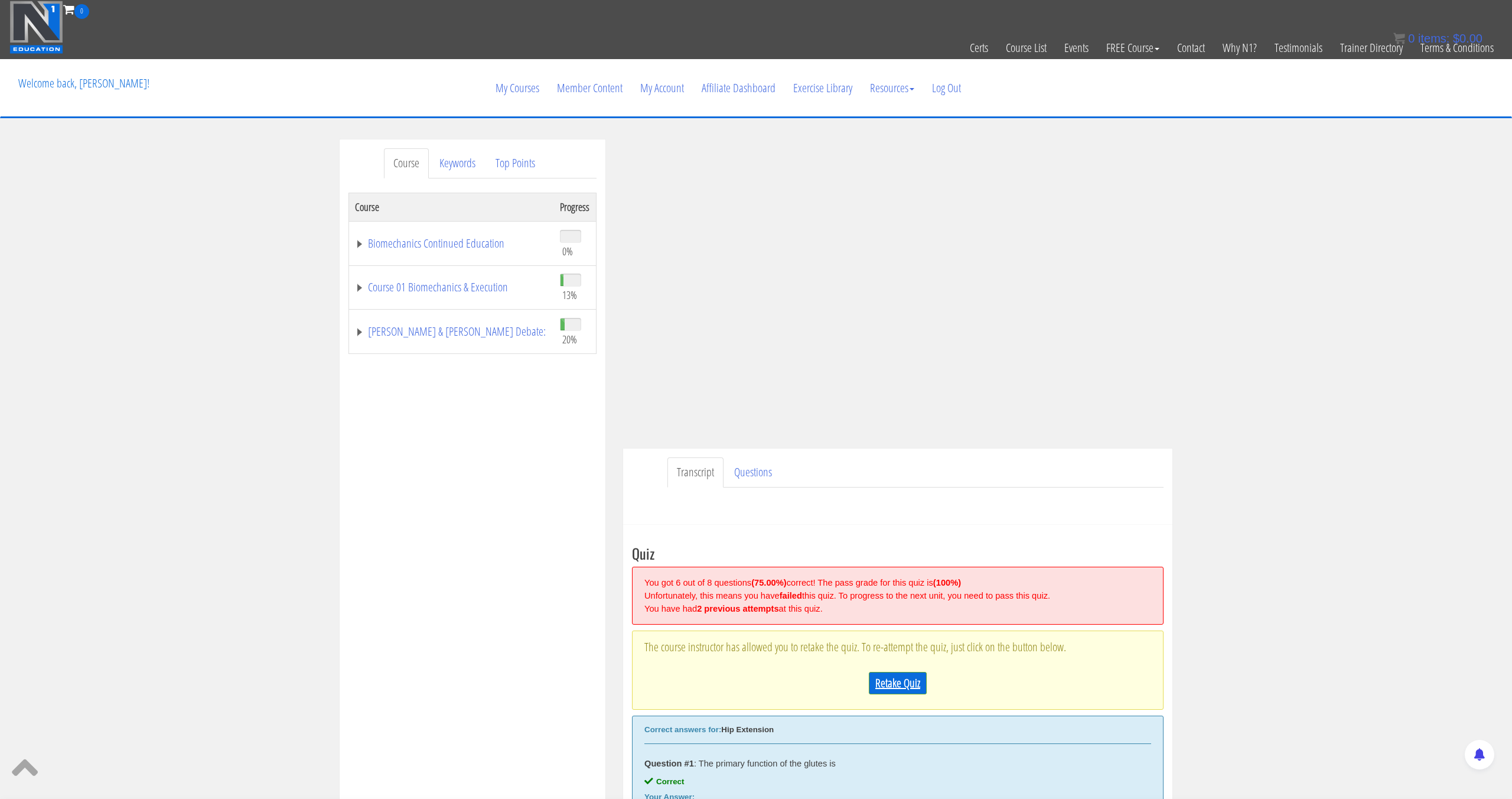
click at [915, 681] on link "Retake Quiz" at bounding box center [897, 683] width 58 height 22
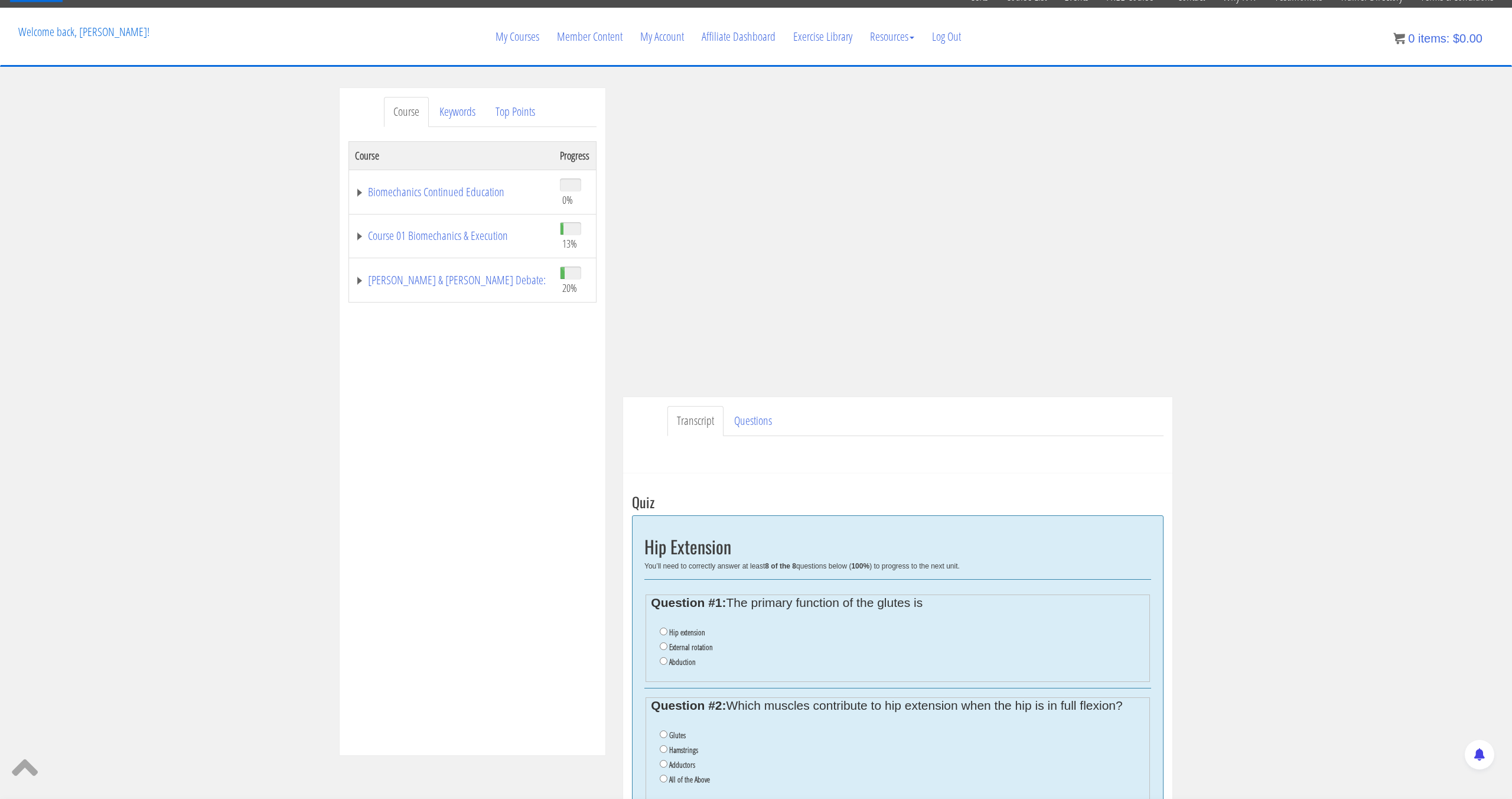
scroll to position [59, 0]
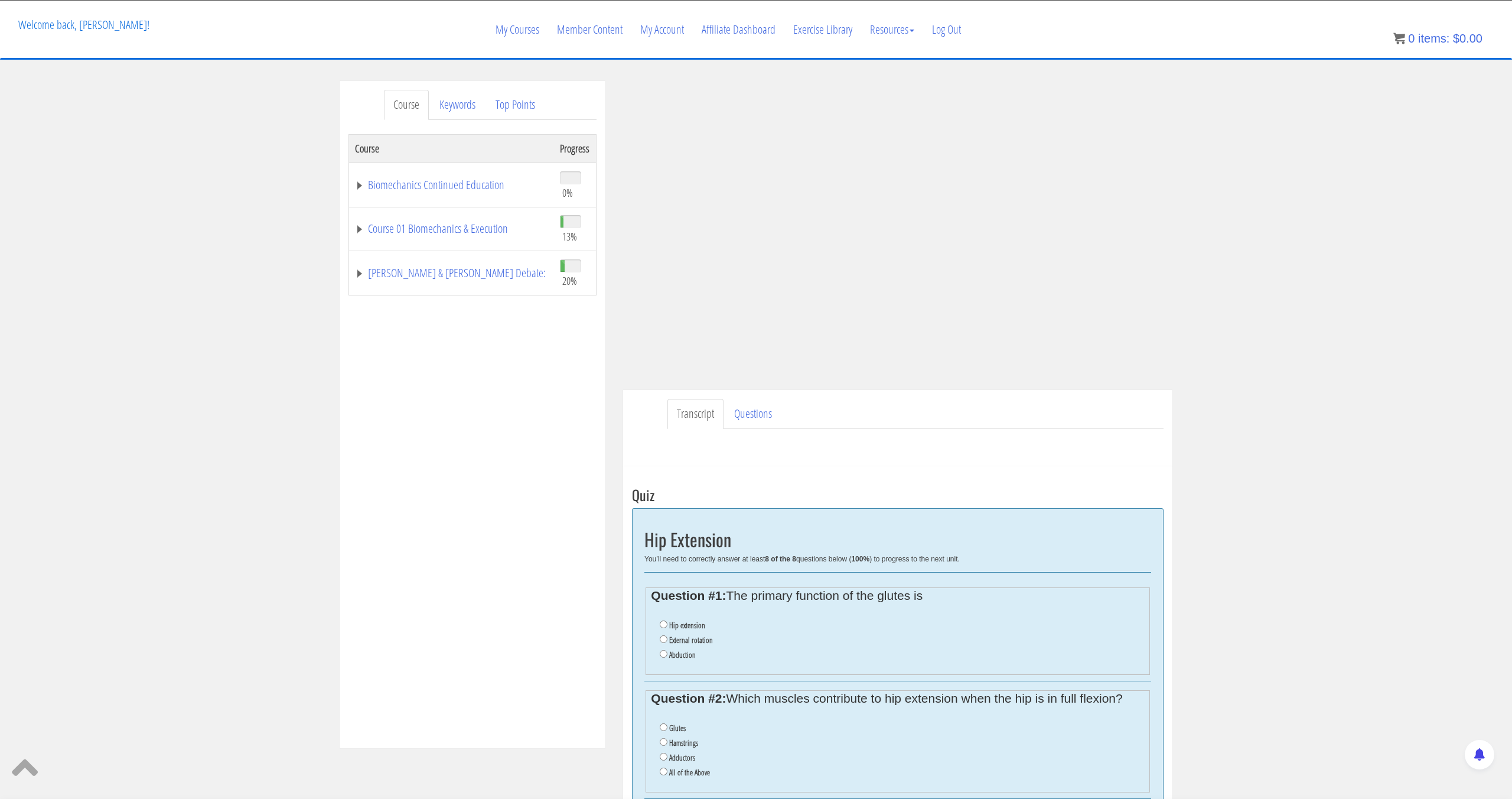
click at [678, 628] on label "Hip extension" at bounding box center [687, 625] width 36 height 10
click at [667, 628] on input "Hip extension" at bounding box center [663, 624] width 8 height 8
radio input "true"
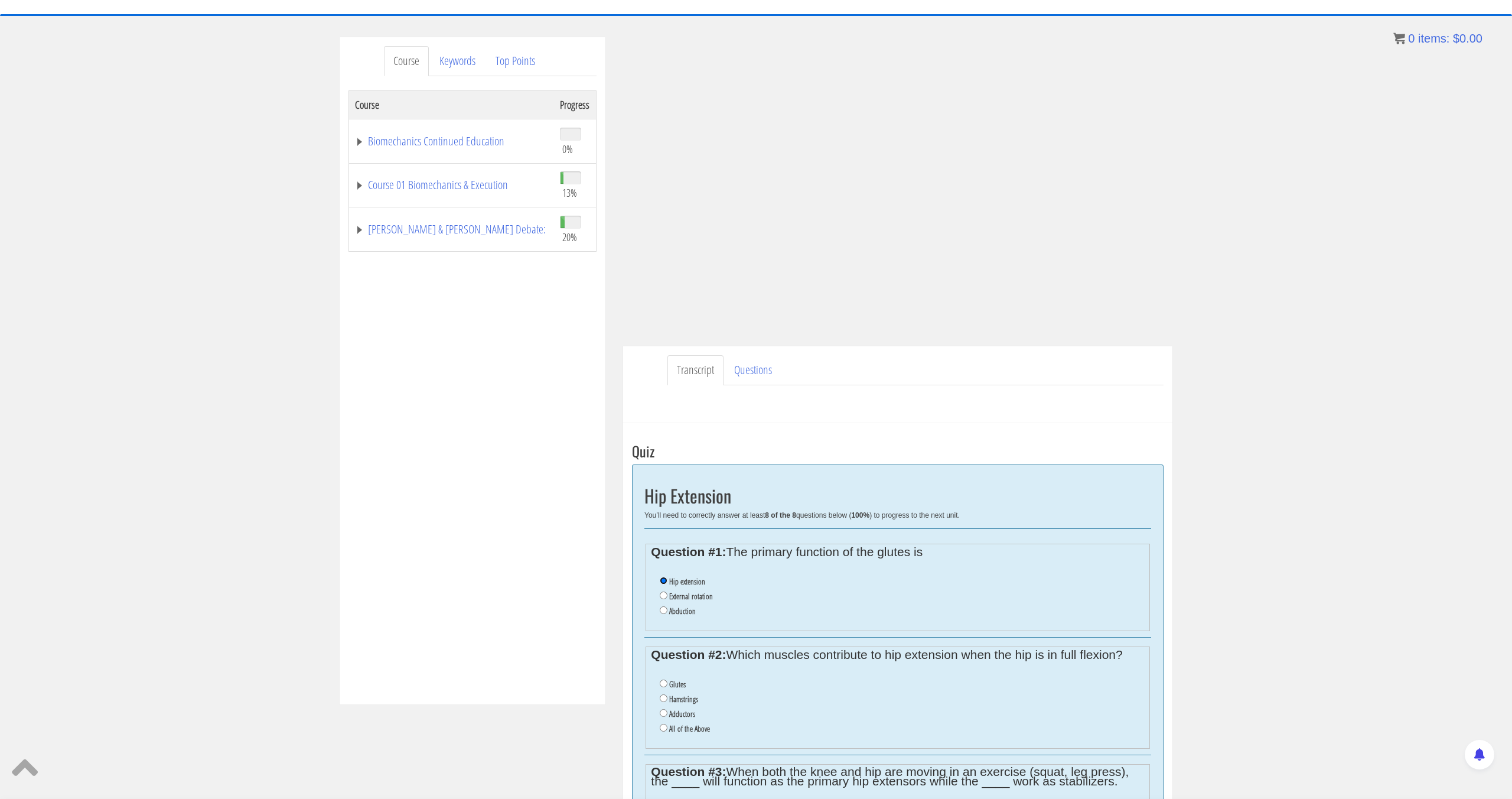
scroll to position [104, 0]
click at [696, 726] on label "All of the Above" at bounding box center [689, 727] width 40 height 10
click at [667, 726] on input "All of the Above" at bounding box center [663, 726] width 8 height 8
radio input "true"
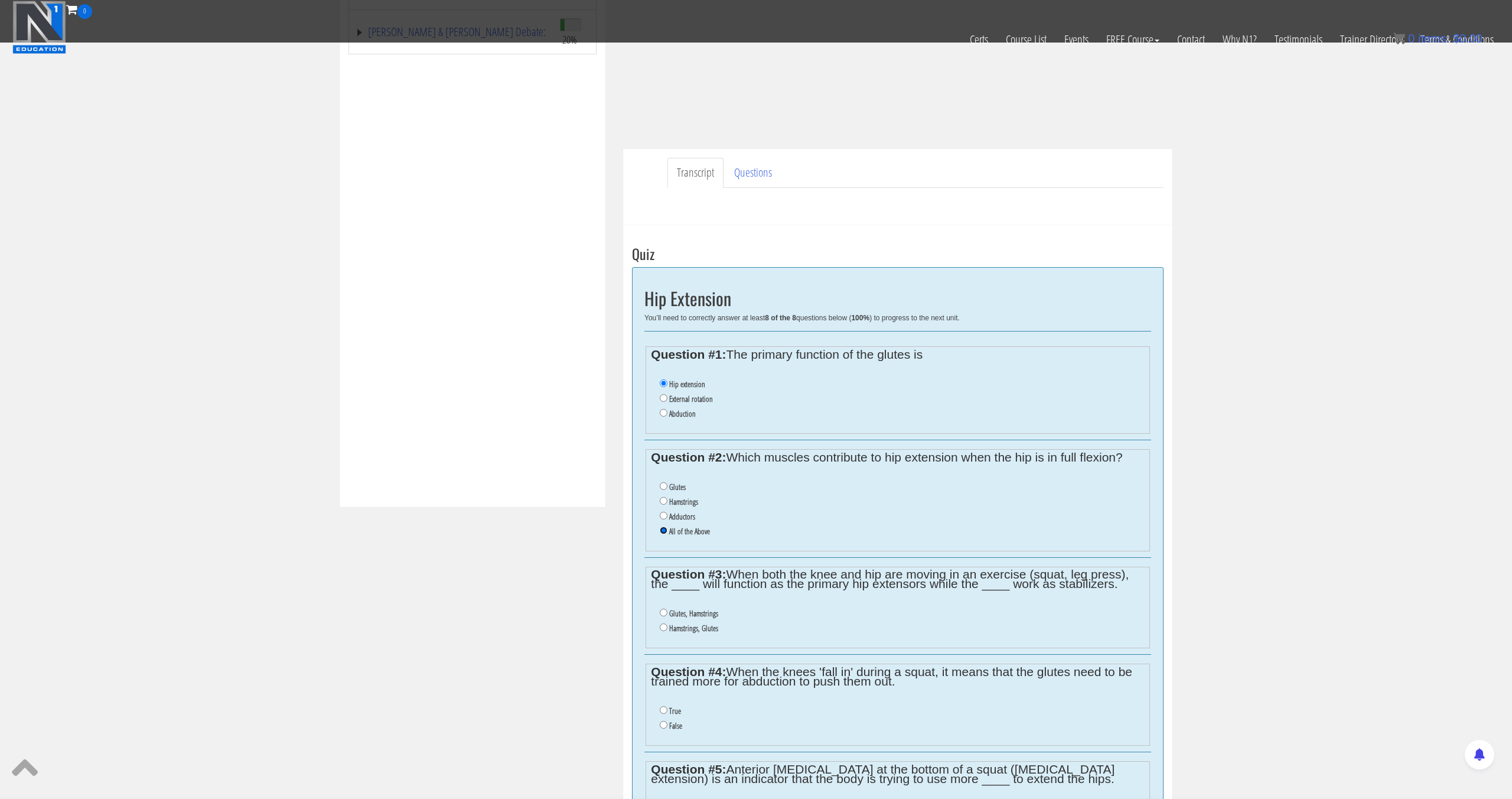
scroll to position [242, 0]
click at [691, 611] on label "Glutes, Hamstrings" at bounding box center [693, 612] width 49 height 10
click at [667, 611] on input "Glutes, Hamstrings" at bounding box center [663, 611] width 8 height 8
radio input "true"
click at [673, 722] on label "False" at bounding box center [675, 725] width 13 height 10
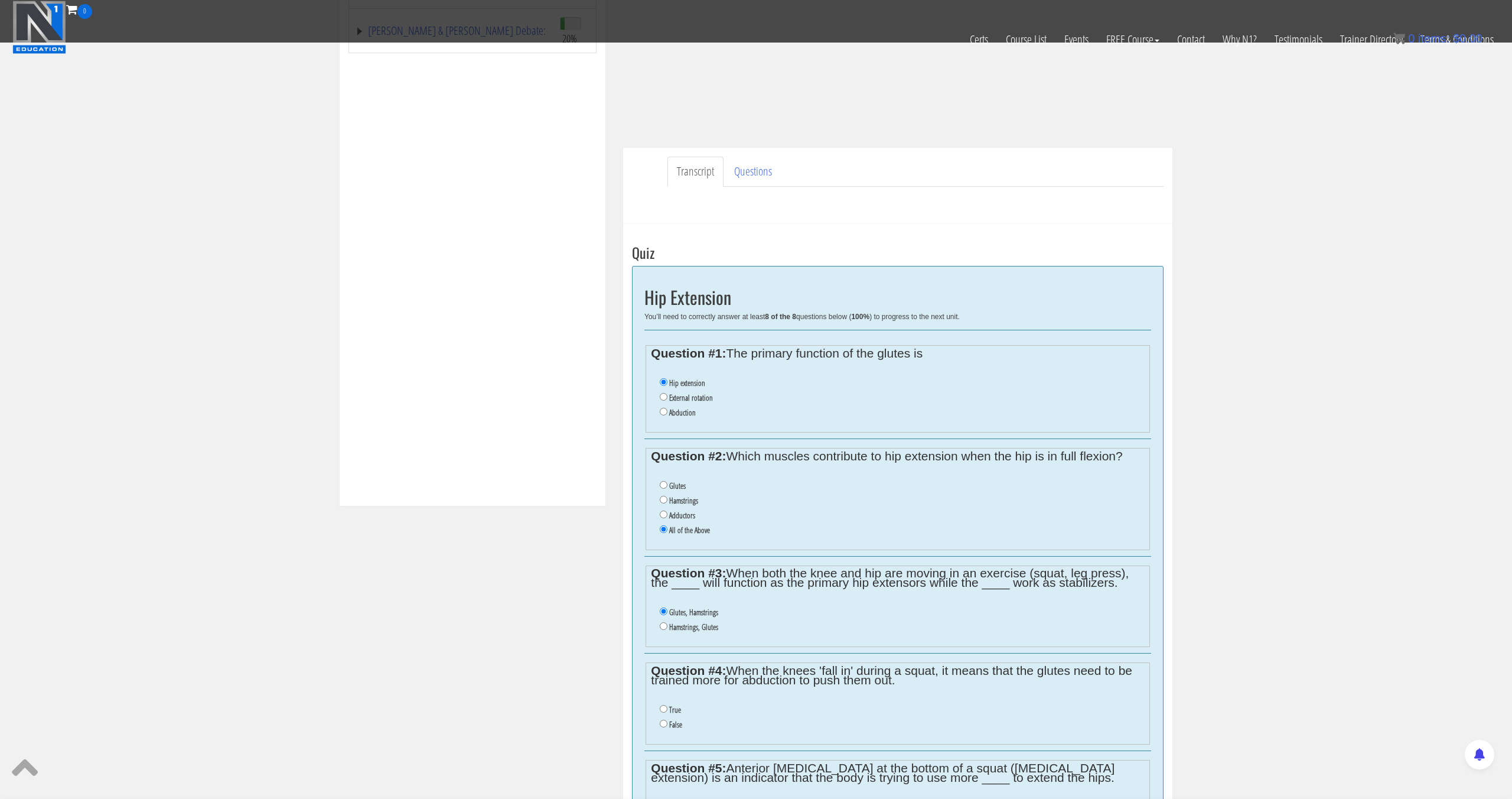
click at [667, 722] on input "False" at bounding box center [663, 724] width 8 height 8
radio input "true"
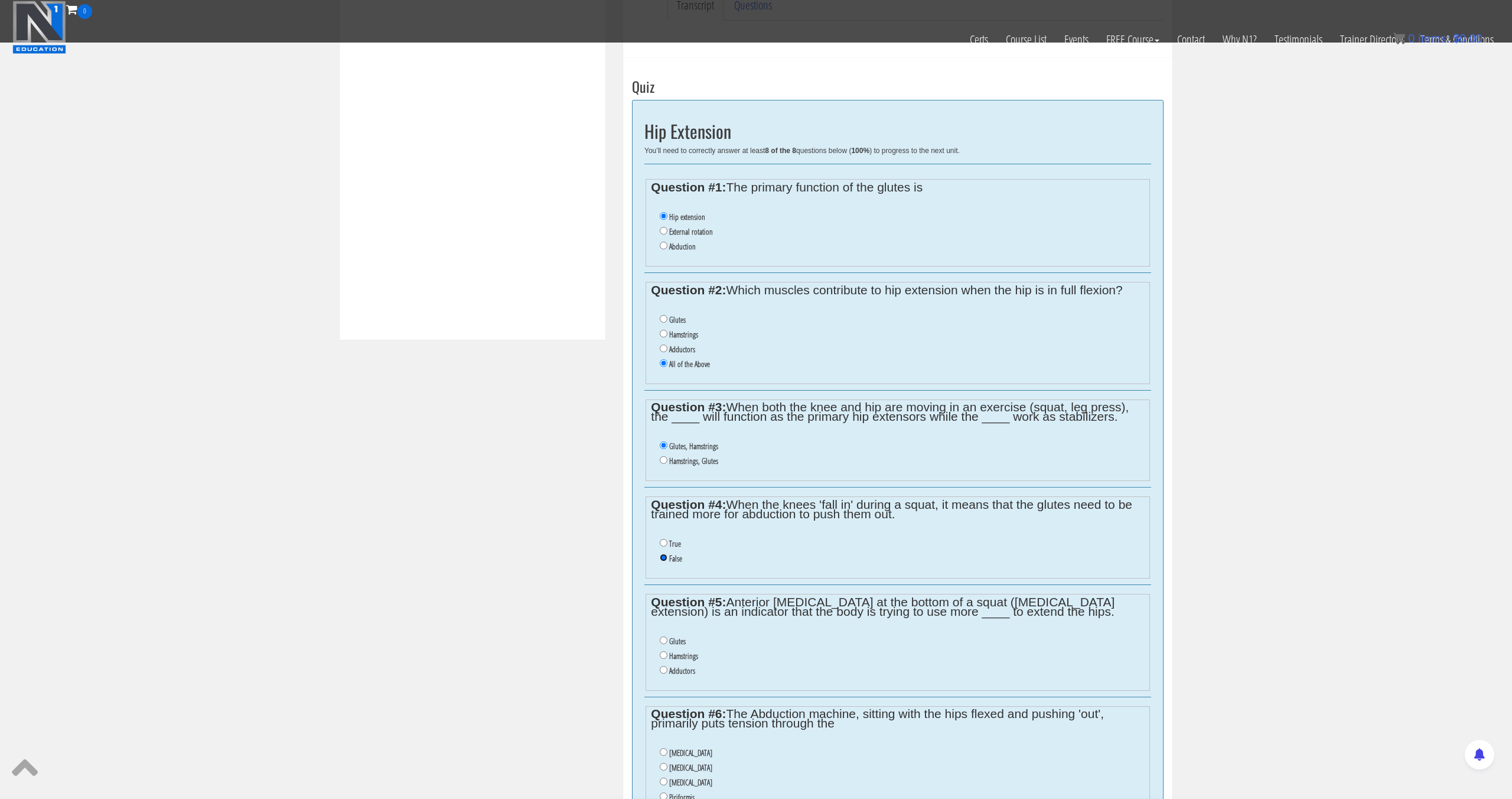
scroll to position [408, 0]
click at [684, 656] on label "Hamstrings" at bounding box center [683, 655] width 29 height 10
click at [667, 656] on input "Hamstrings" at bounding box center [663, 654] width 8 height 8
radio input "true"
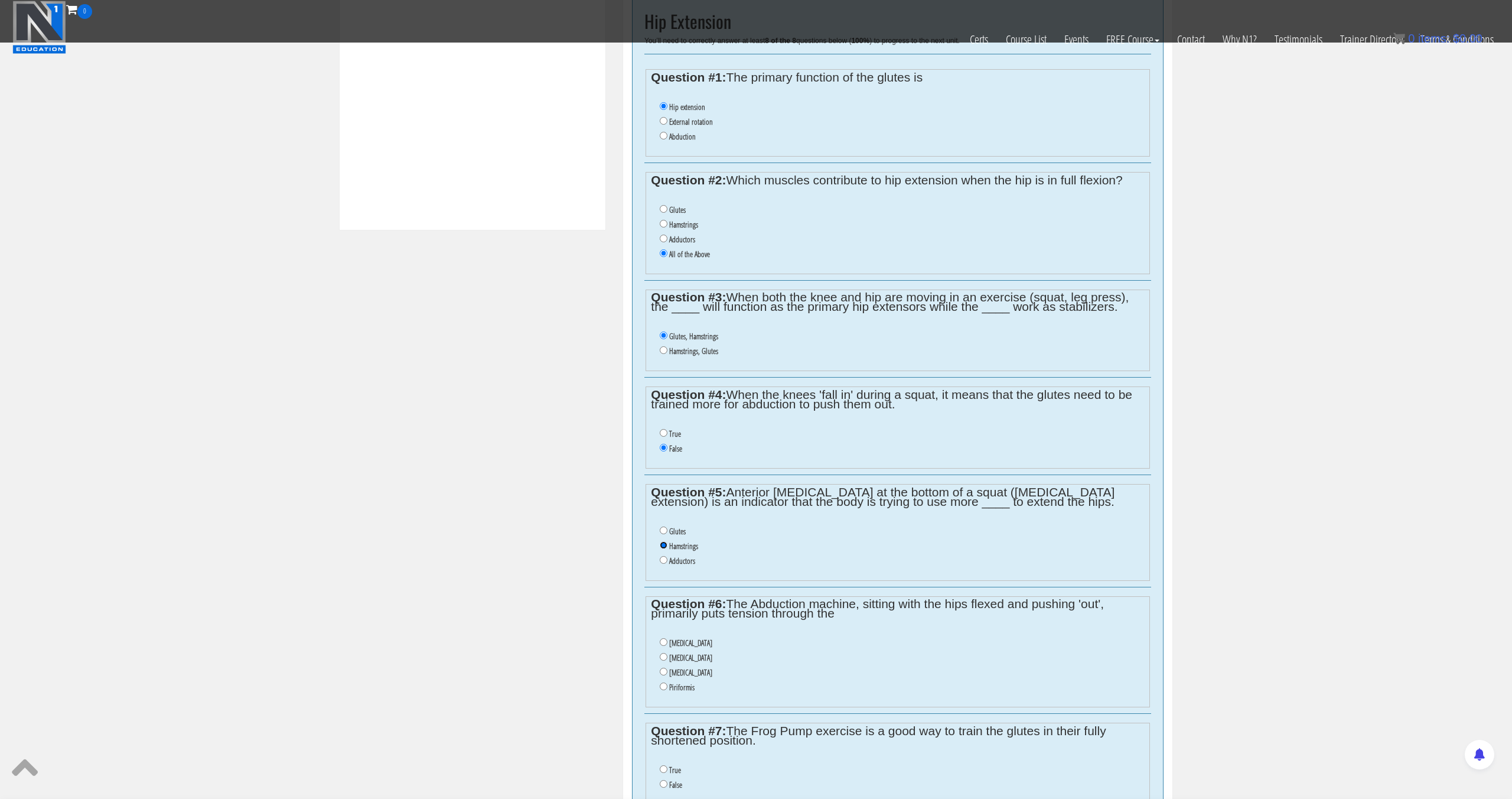
scroll to position [521, 0]
click at [675, 650] on label "[MEDICAL_DATA]" at bounding box center [690, 654] width 43 height 10
click at [667, 650] on input "[MEDICAL_DATA]" at bounding box center [663, 653] width 8 height 8
radio input "true"
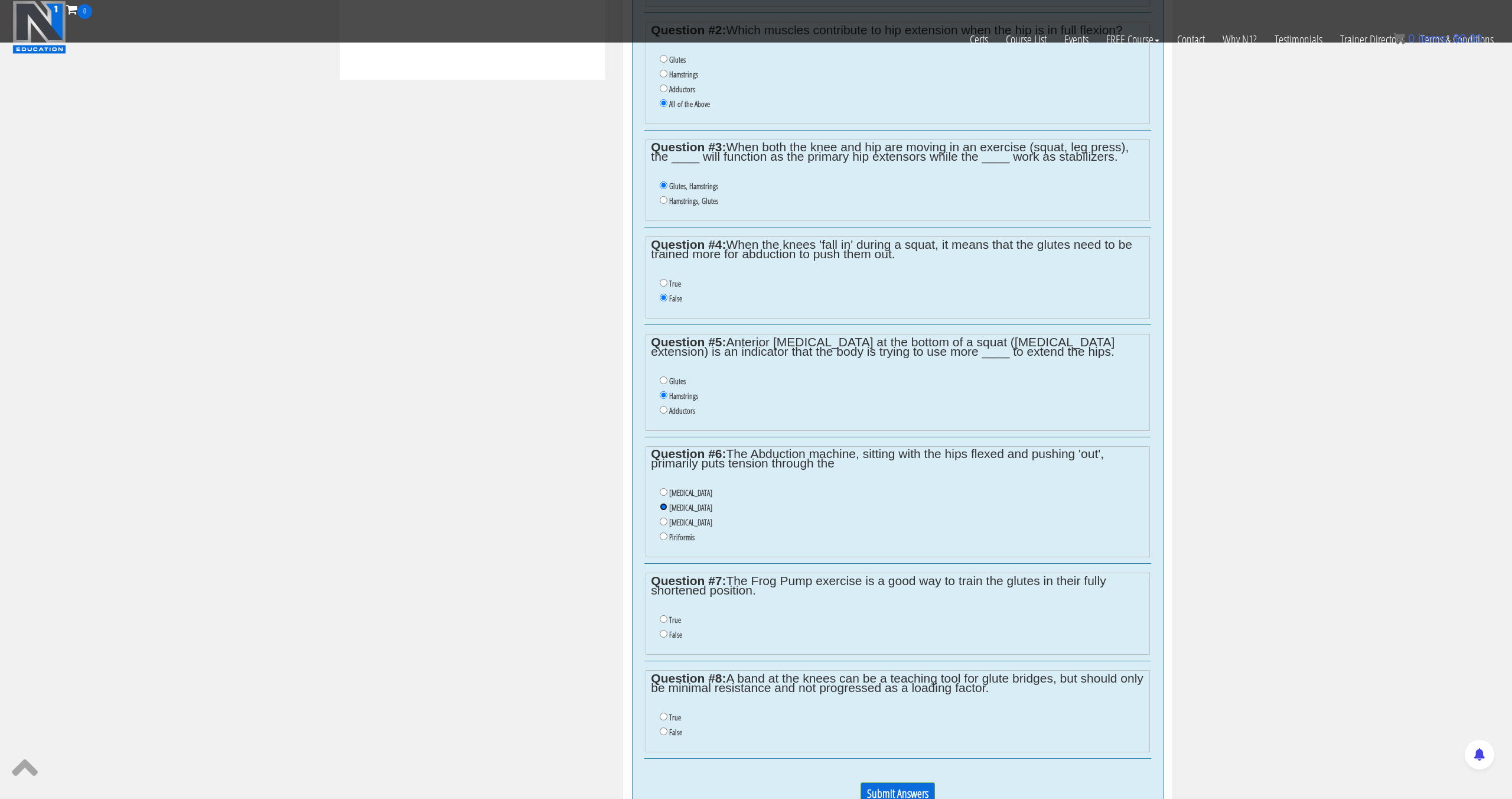
scroll to position [671, 0]
click at [671, 633] on label "False" at bounding box center [675, 631] width 13 height 10
click at [667, 633] on input "False" at bounding box center [663, 630] width 8 height 8
radio input "true"
click at [670, 717] on label "True" at bounding box center [674, 714] width 12 height 10
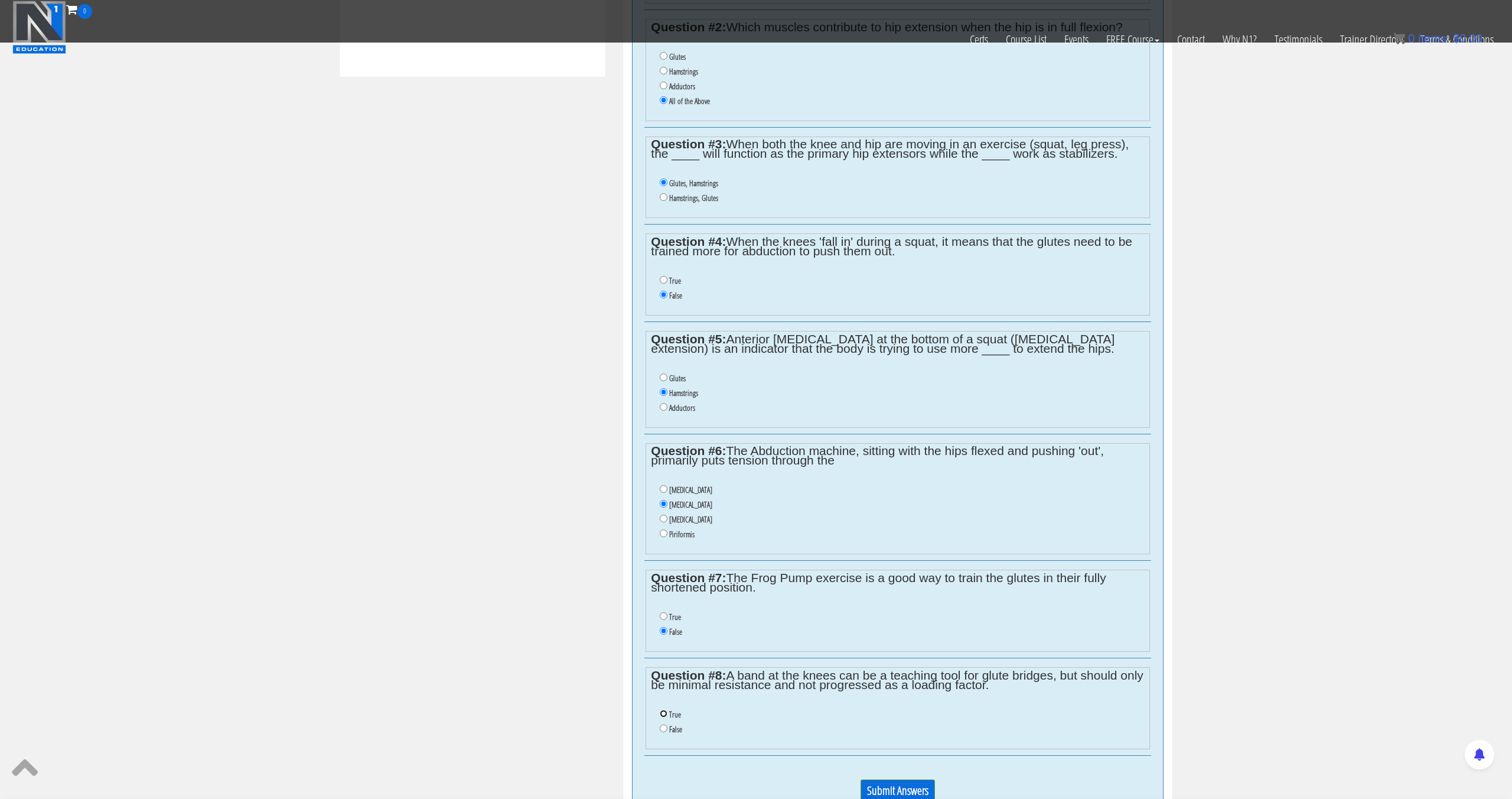
click at [667, 717] on input "True" at bounding box center [663, 713] width 8 height 8
radio input "true"
click at [896, 785] on input "Submit Answers" at bounding box center [898, 790] width 74 height 22
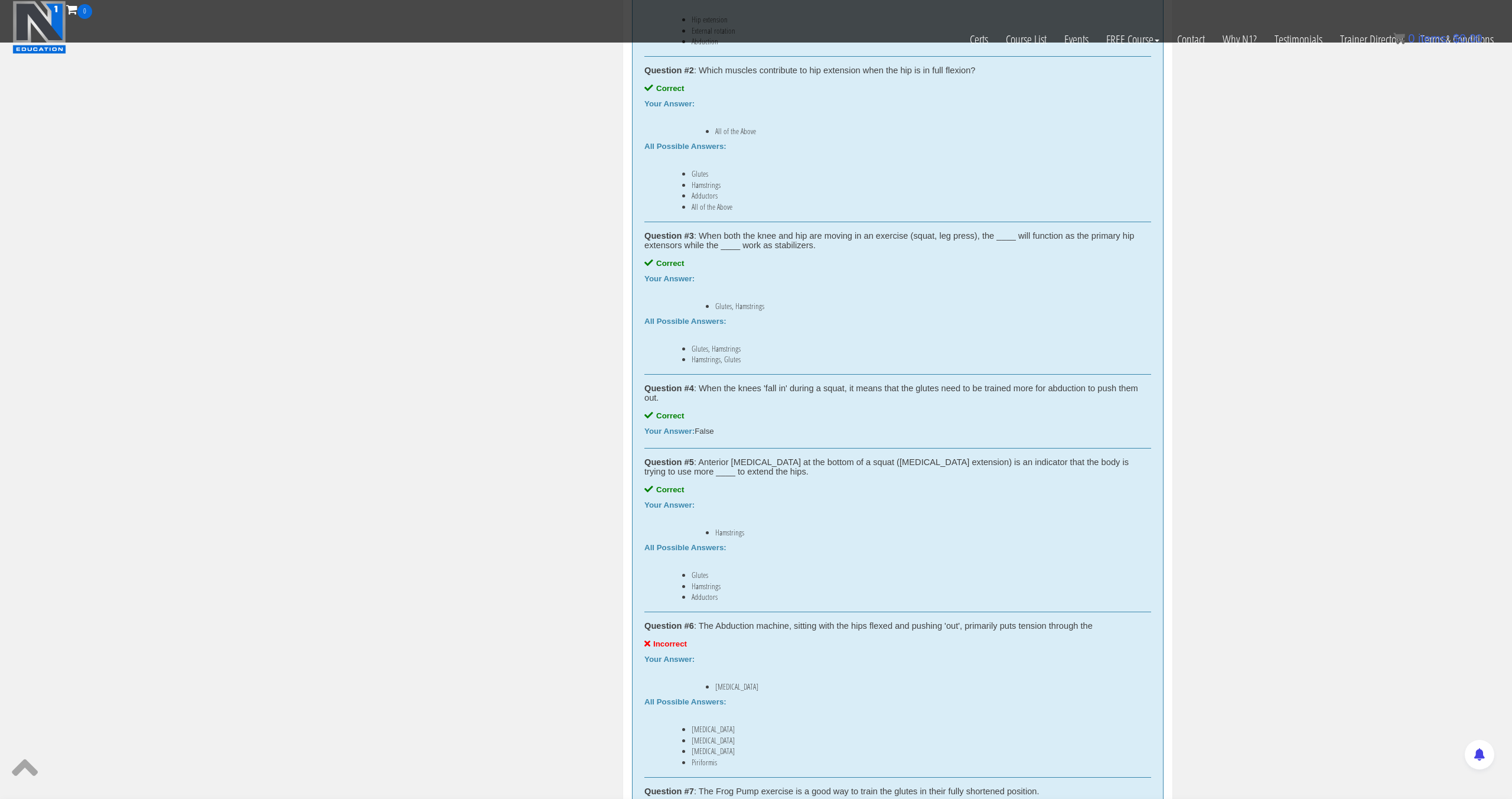
scroll to position [803, 0]
